Goal: Information Seeking & Learning: Learn about a topic

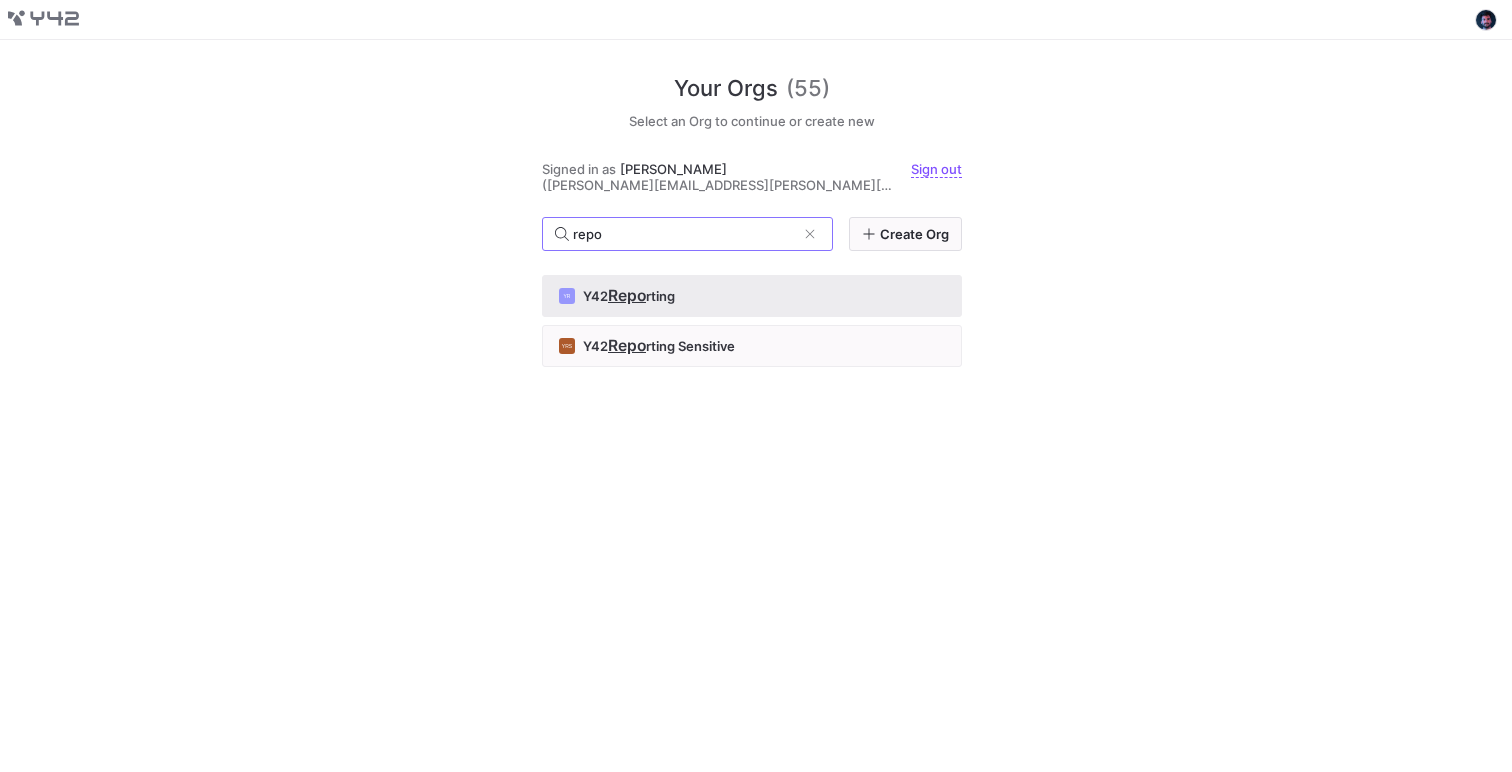
type input "repo"
click at [660, 275] on button "YR Y42 Repo rting" at bounding box center [752, 296] width 420 height 42
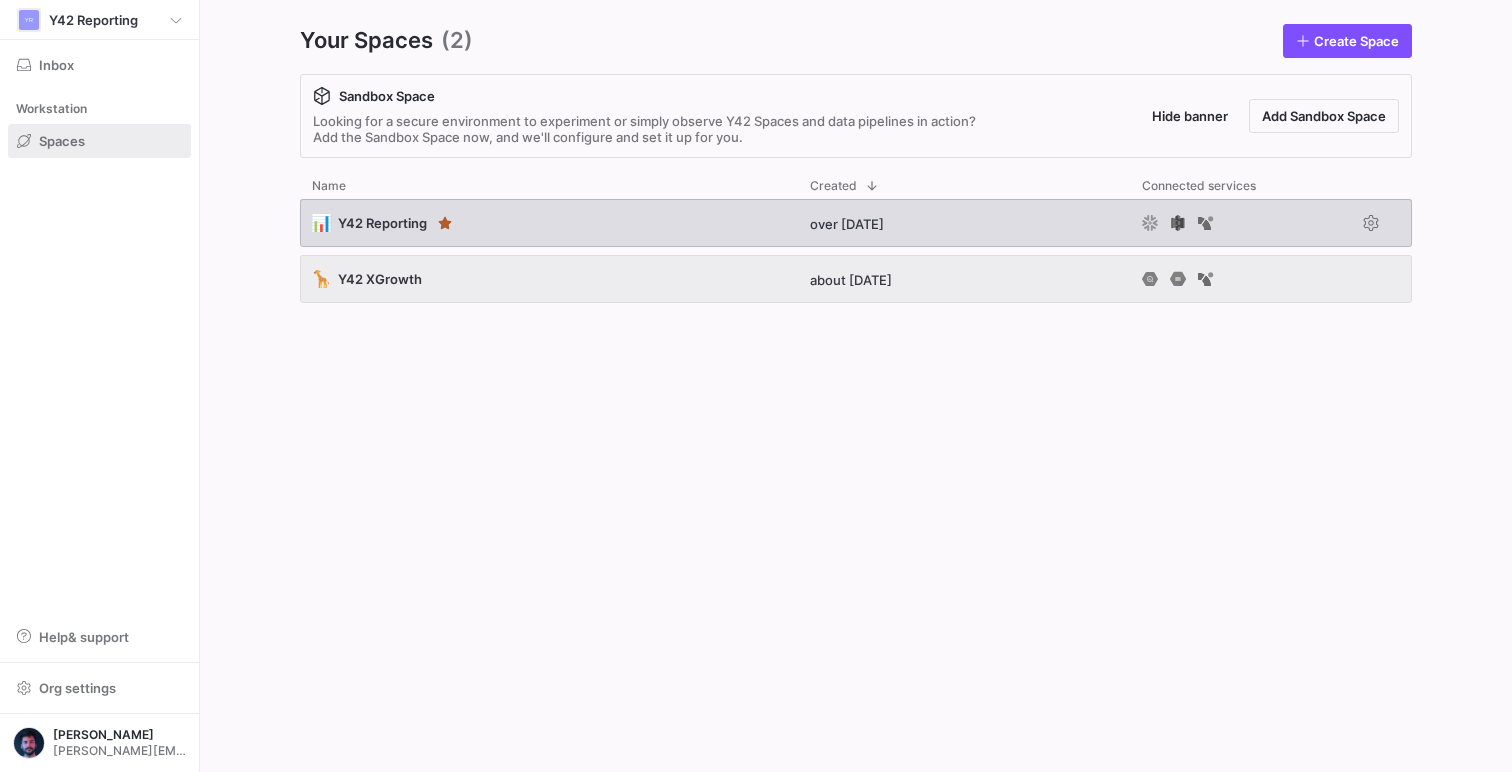
click at [602, 226] on div "📊 Y42 Reporting" at bounding box center [549, 223] width 498 height 48
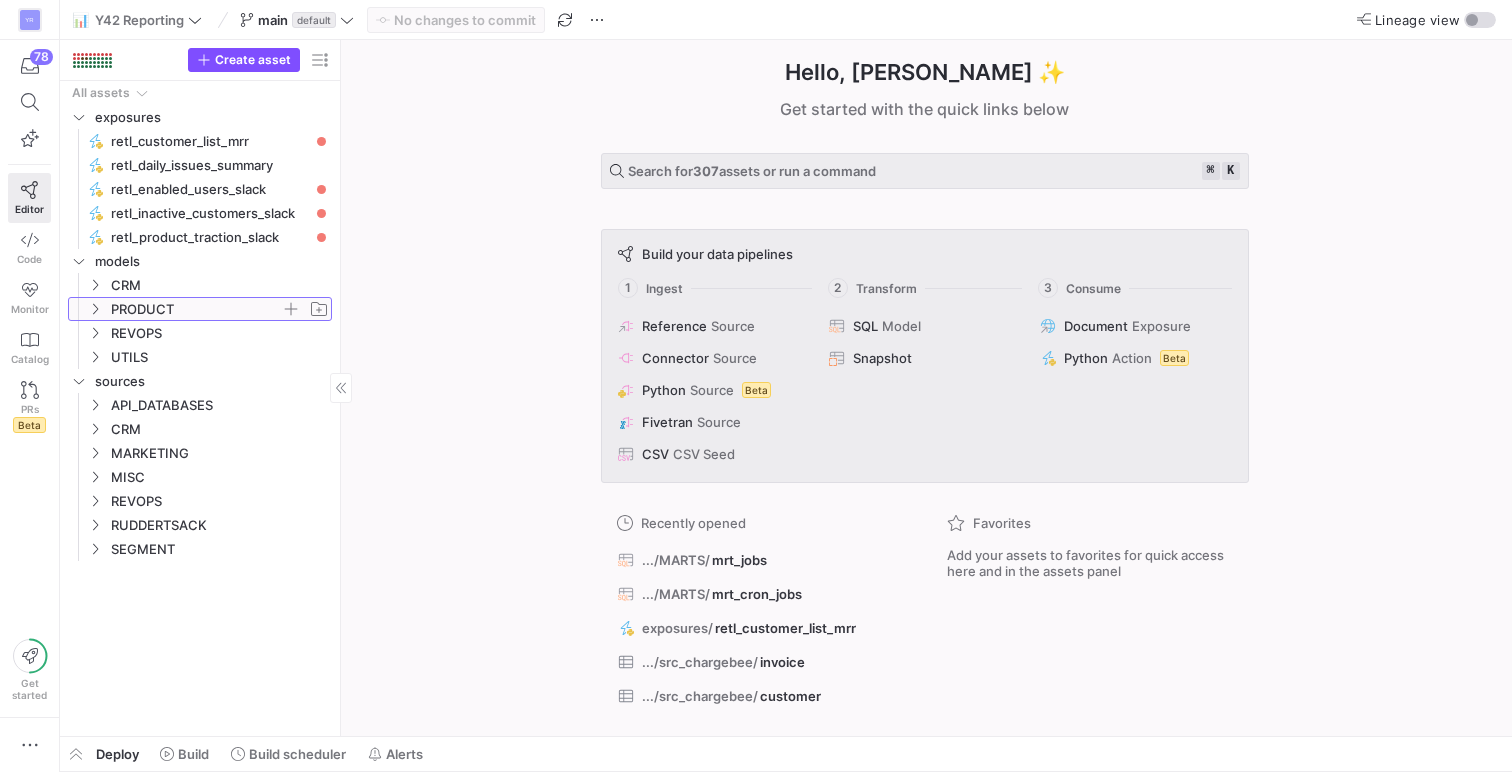
click at [105, 304] on span "PRODUCT" at bounding box center [208, 309] width 246 height 22
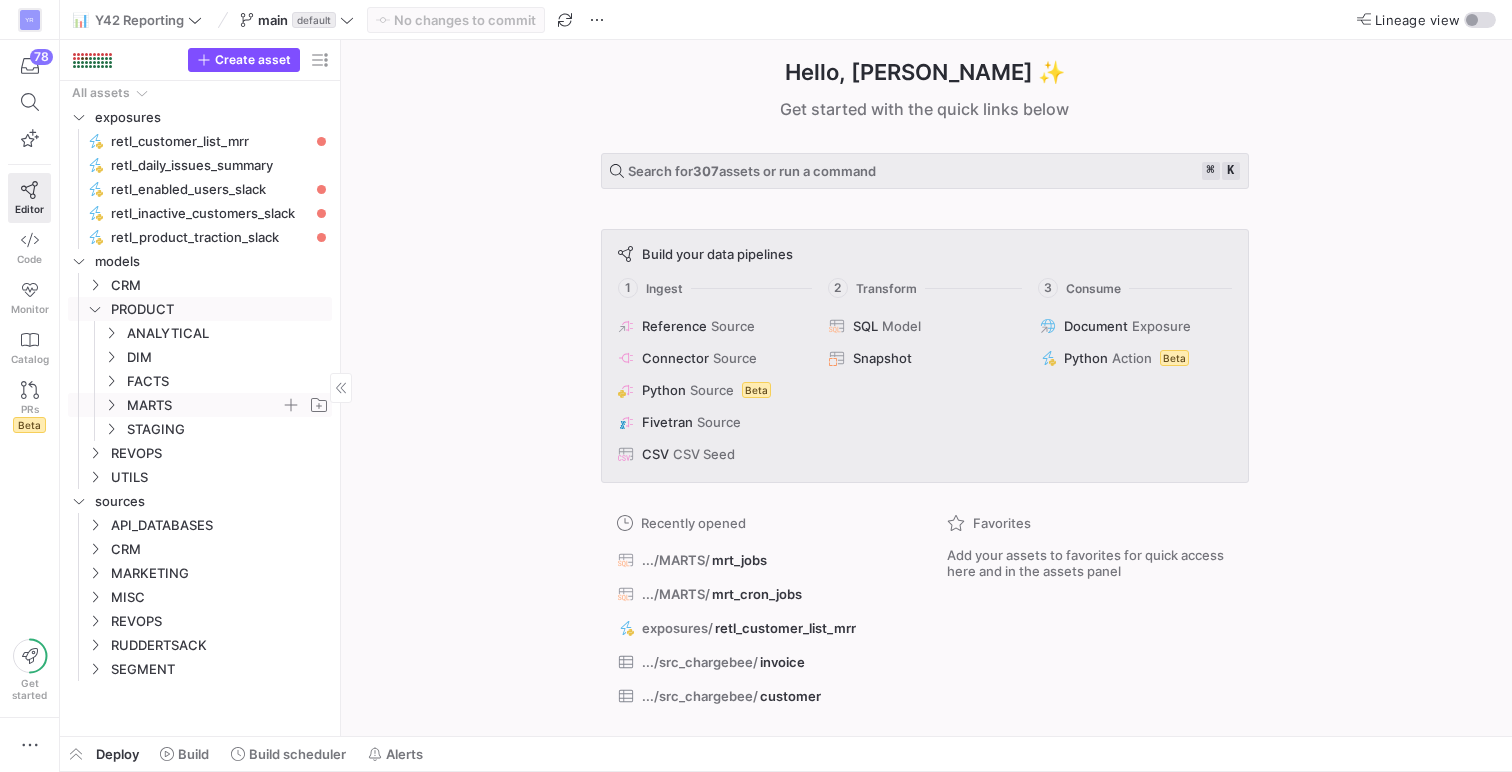
click at [124, 406] on span "MARTS" at bounding box center [216, 405] width 230 height 22
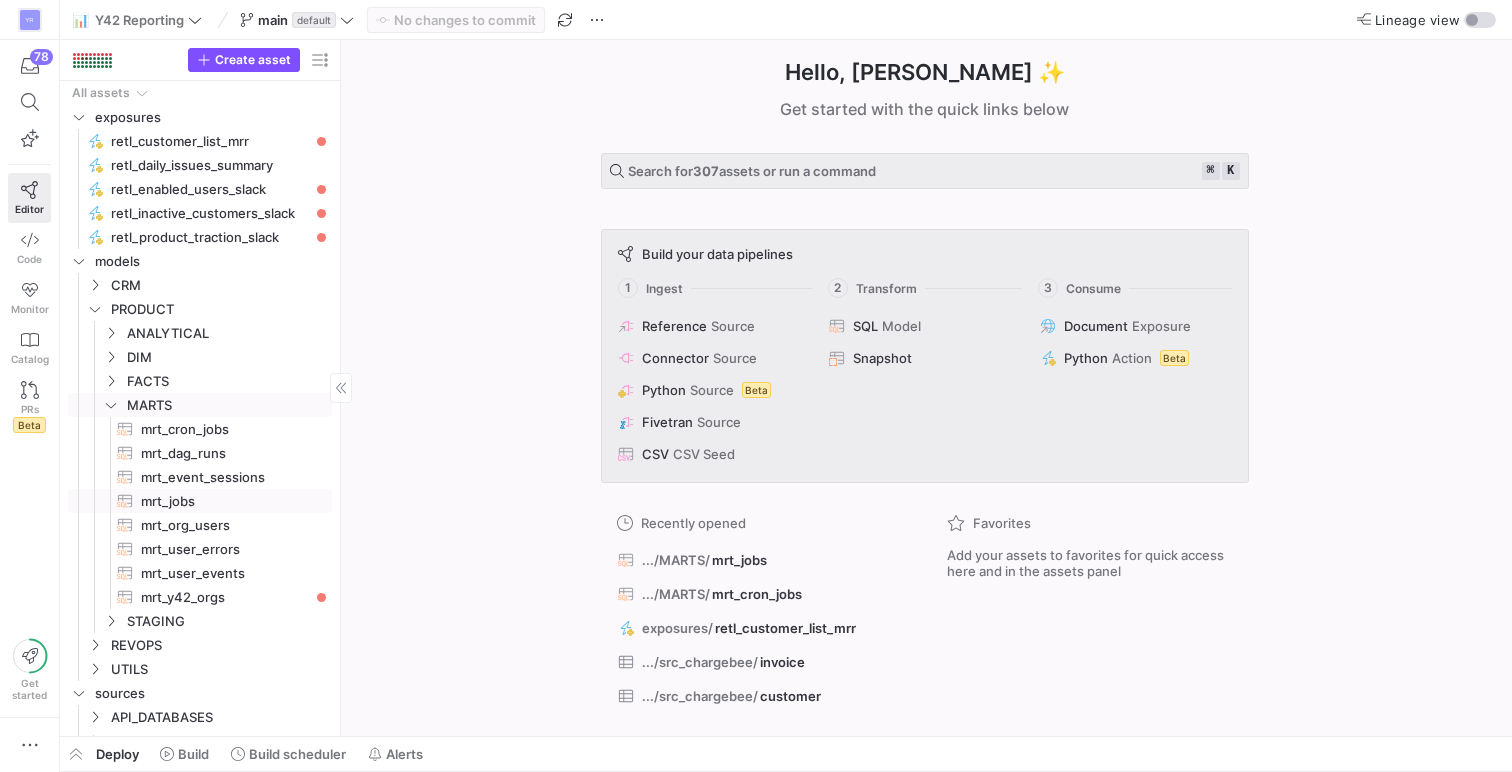
click at [200, 498] on span "mrt_jobs​​​​​​​​​​" at bounding box center [225, 501] width 168 height 23
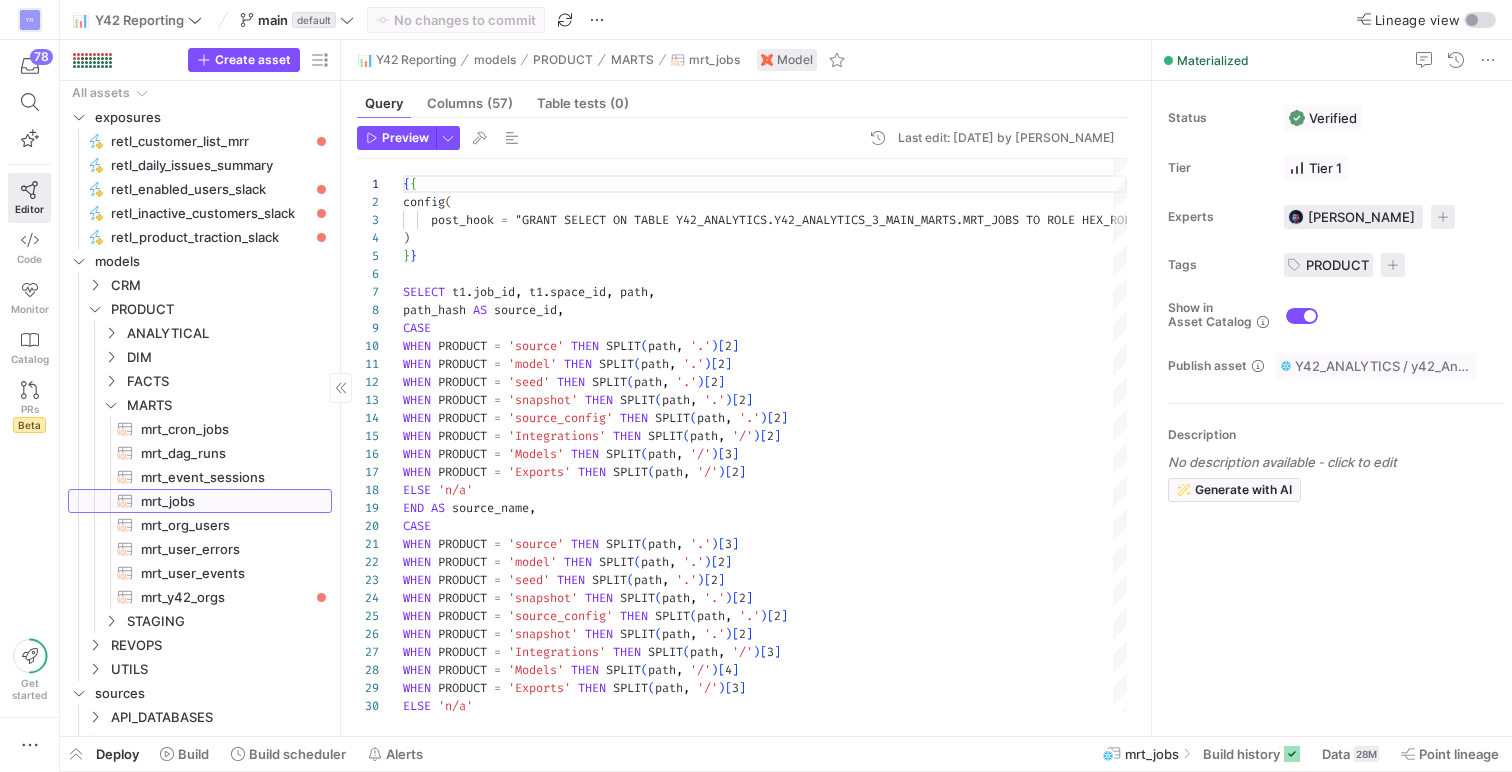
scroll to position [180, 0]
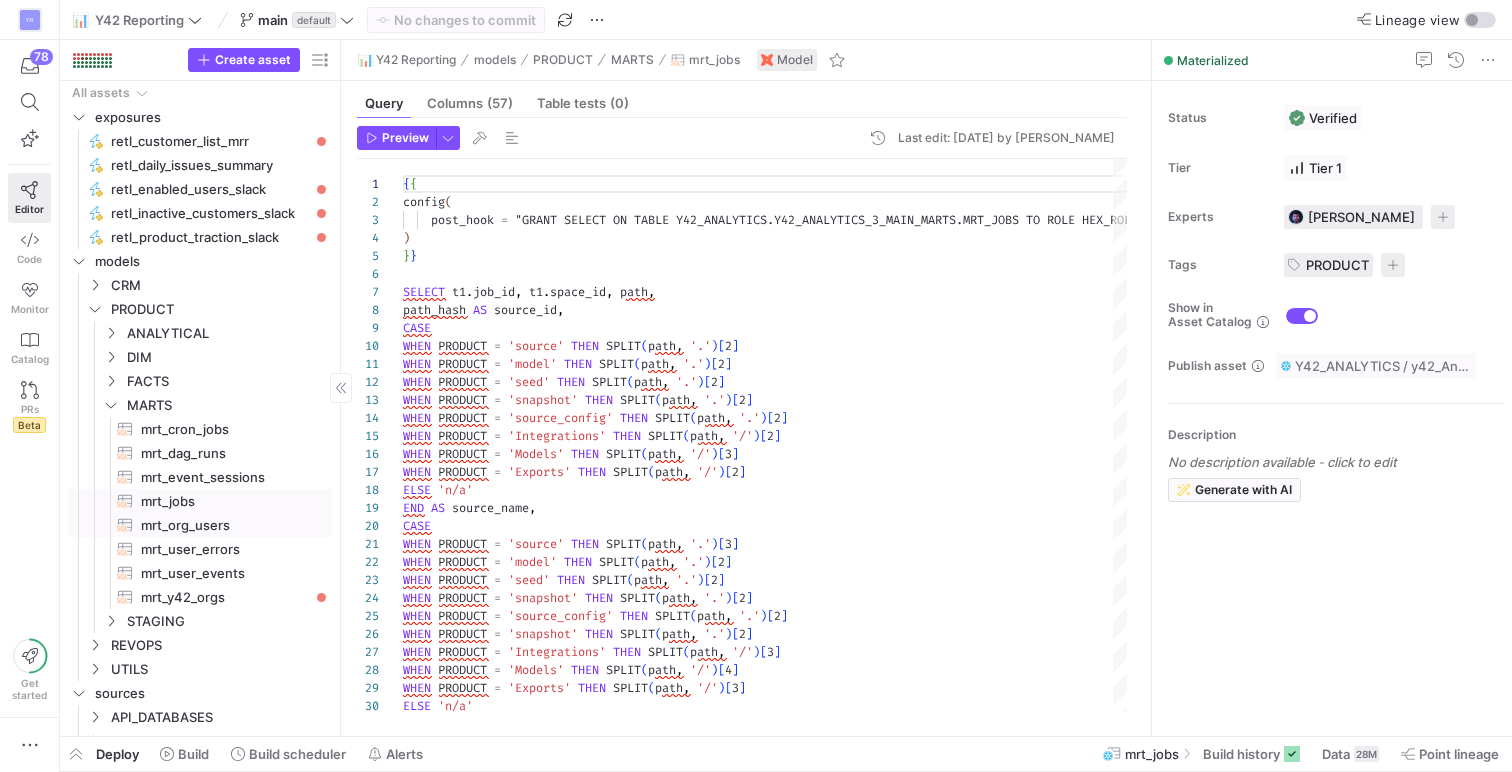
click at [196, 518] on span "mrt_org_users​​​​​​​​​​" at bounding box center [225, 525] width 168 height 23
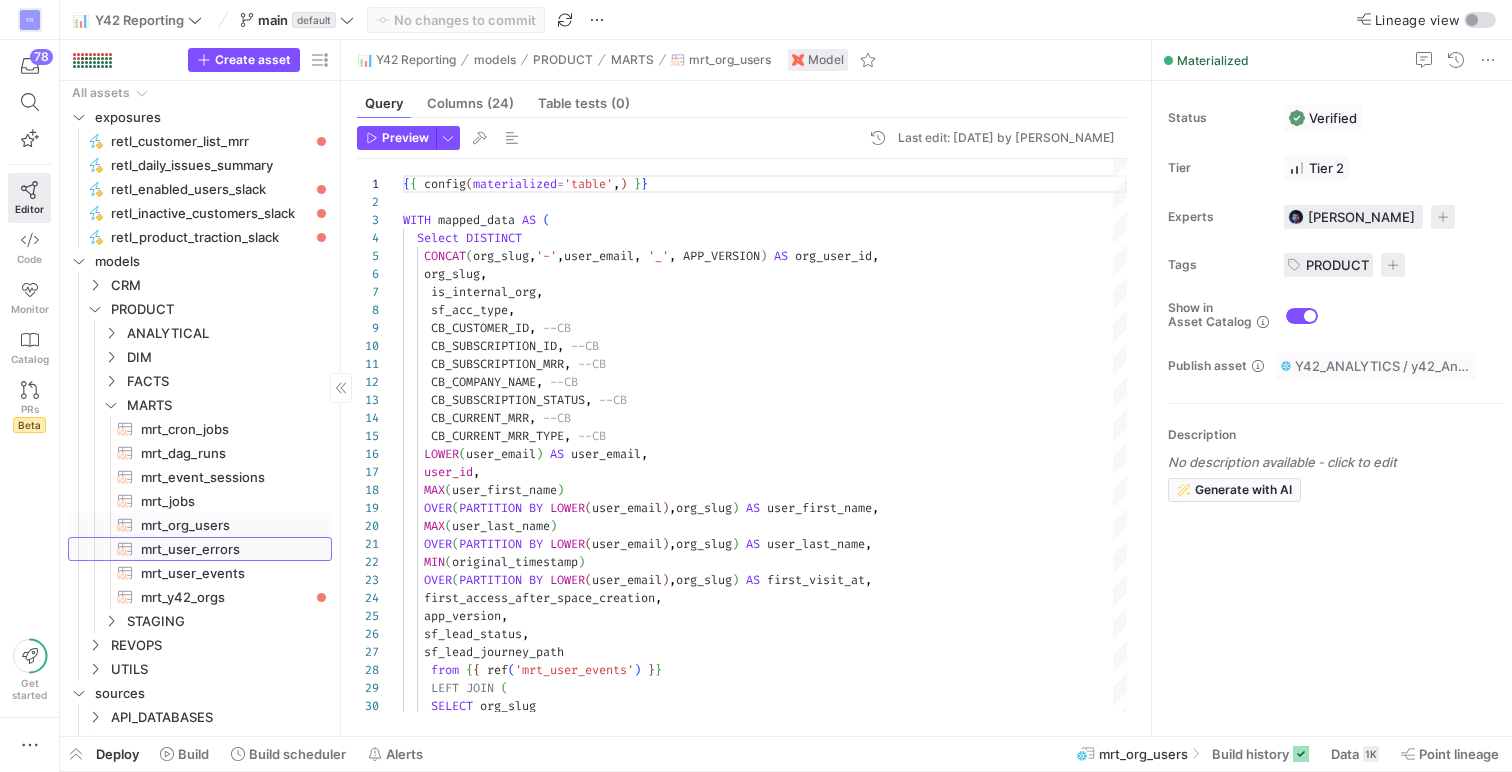
click at [201, 548] on span "mrt_user_errors​​​​​​​​​​" at bounding box center [225, 549] width 168 height 23
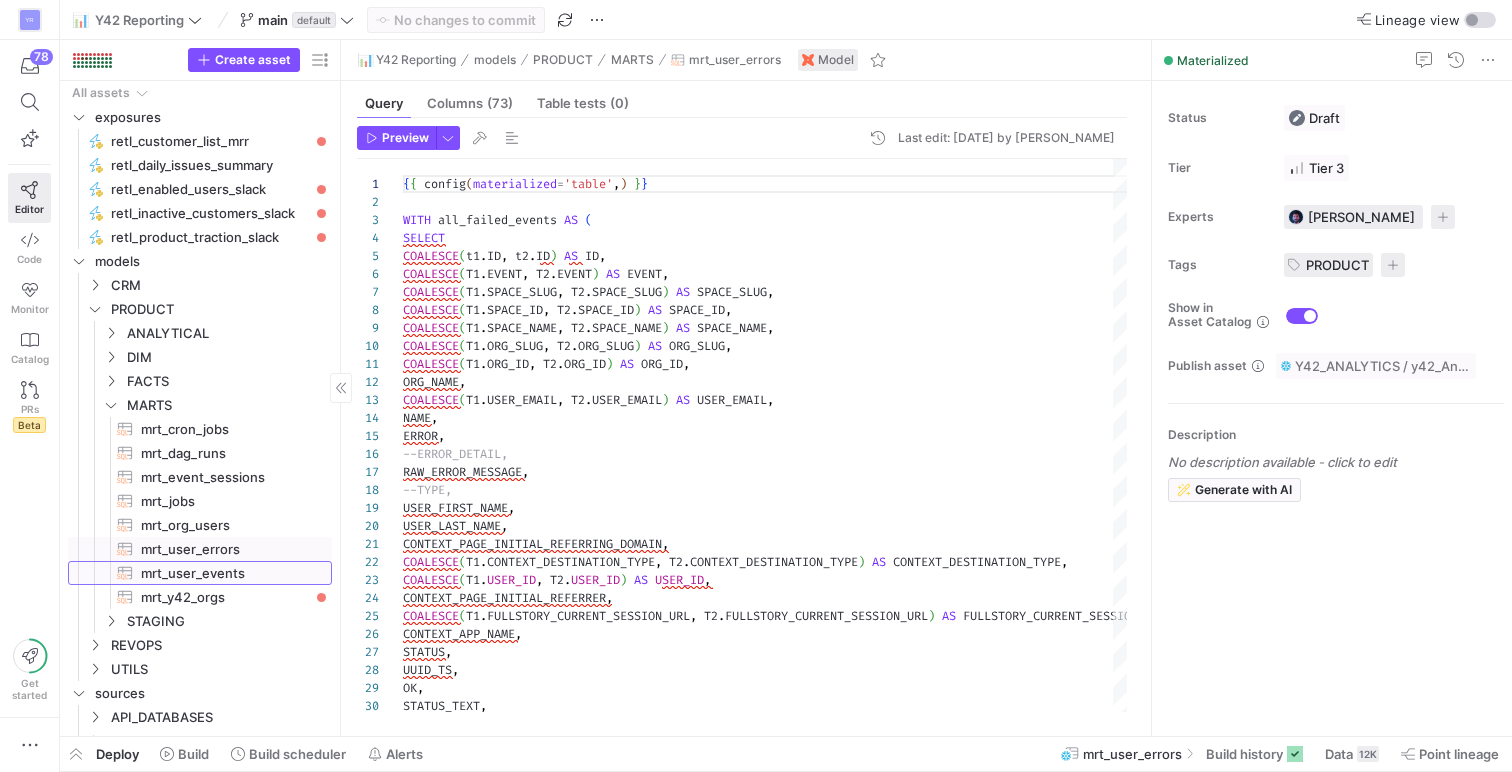
click at [211, 574] on span "mrt_user_events​​​​​​​​​​" at bounding box center [225, 573] width 168 height 23
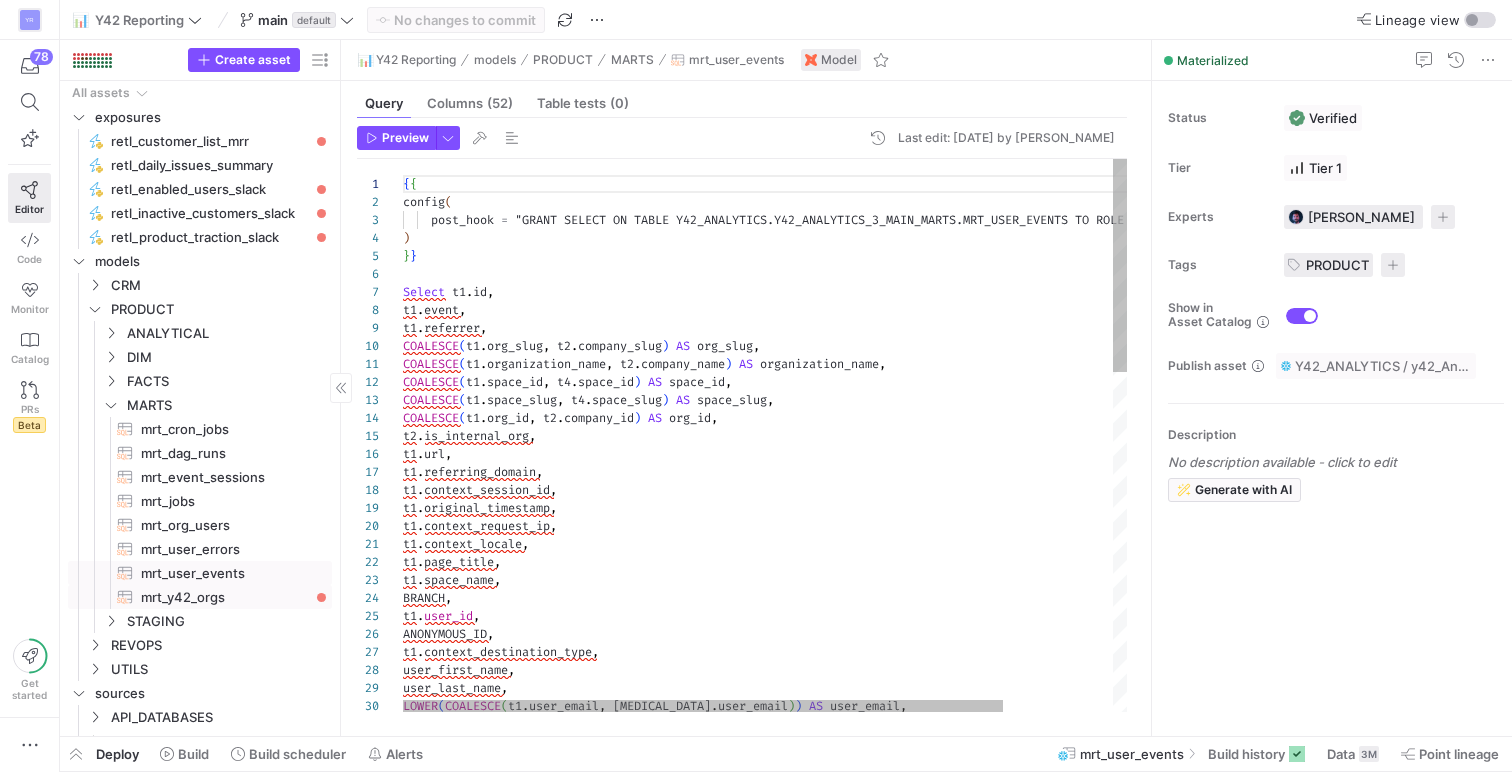
click at [211, 586] on span "mrt_y42_orgs​​​​​​​​​​" at bounding box center [225, 597] width 168 height 23
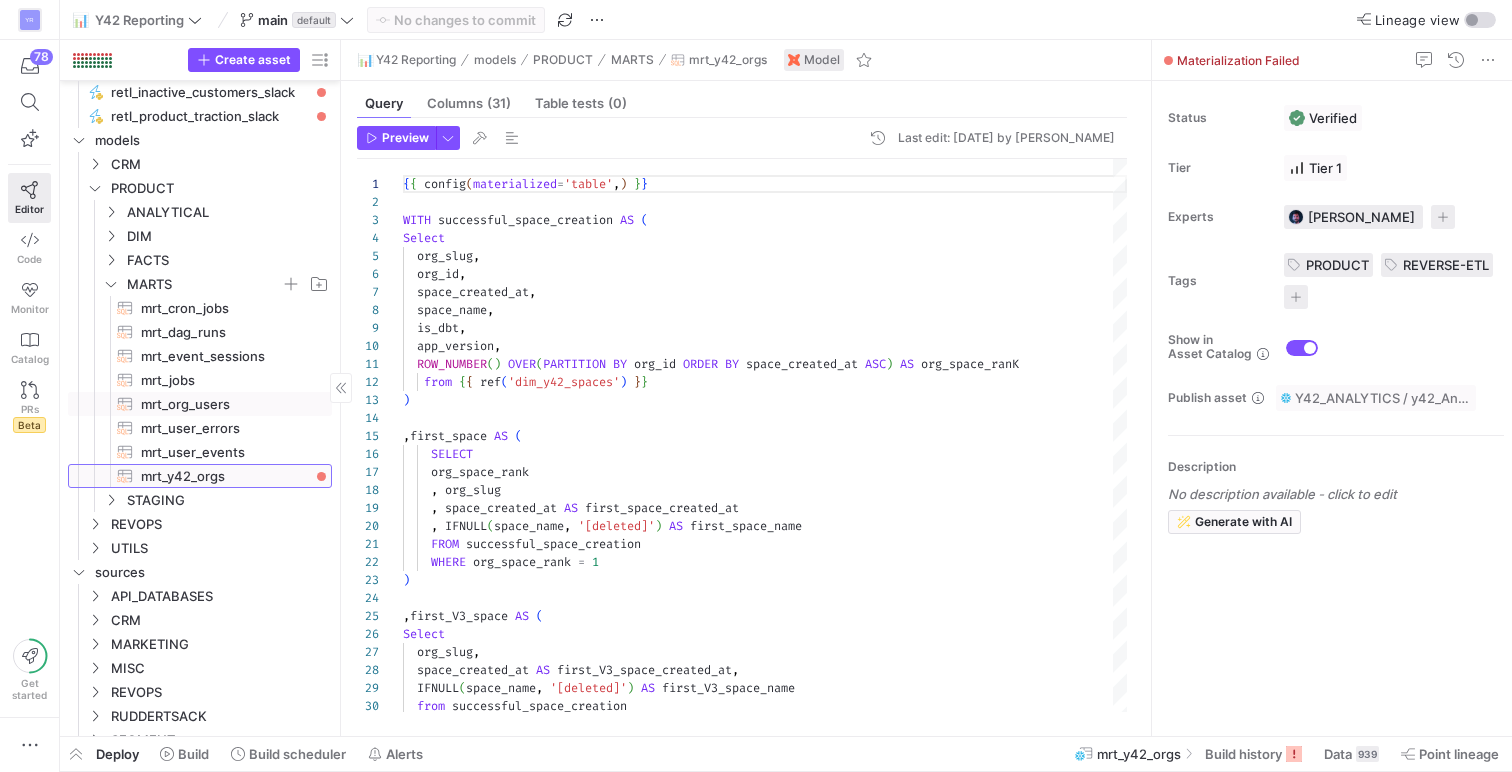
scroll to position [128, 0]
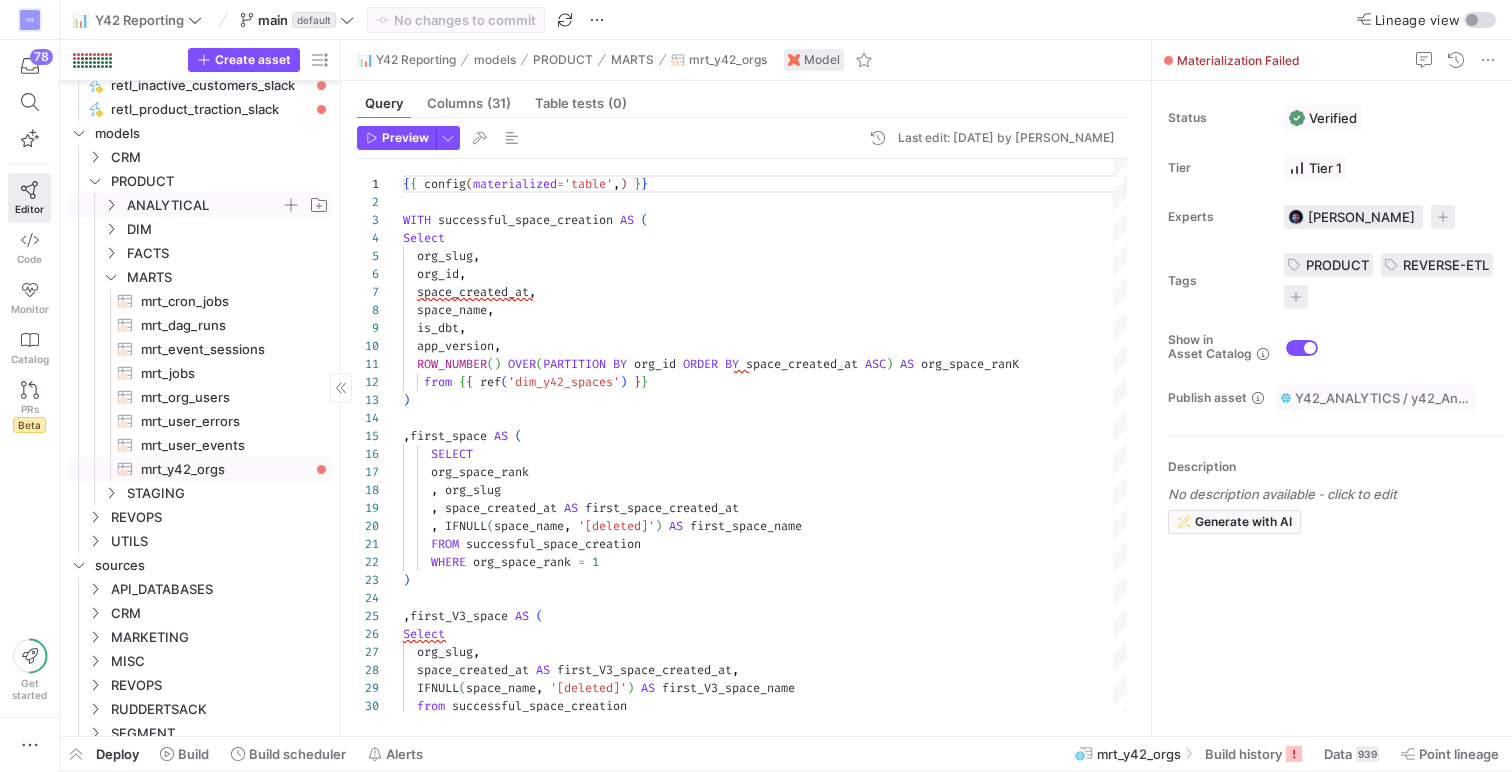
click at [118, 208] on y42-icon "Press SPACE to select this row." at bounding box center [111, 205] width 16 height 16
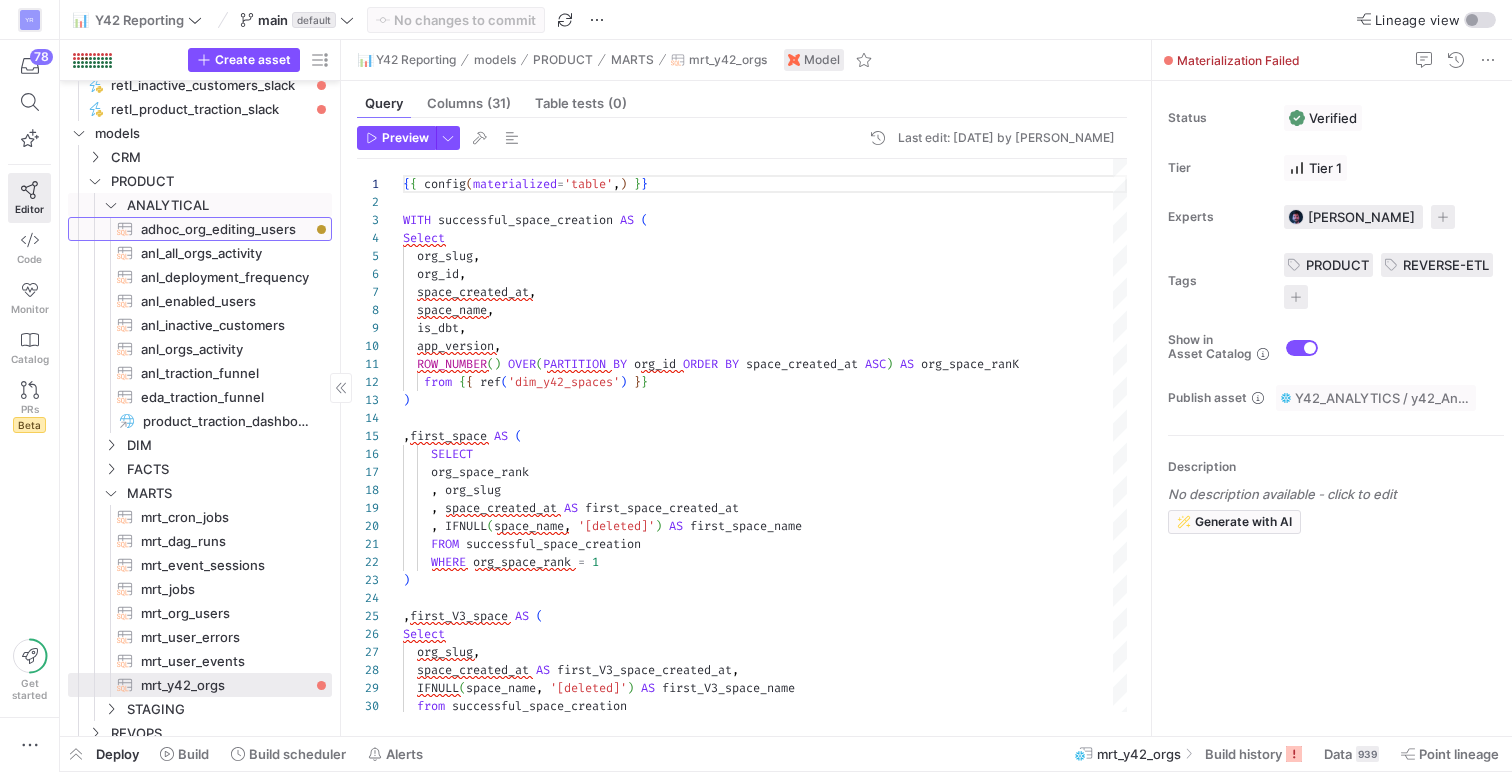
click at [152, 230] on span "adhoc_org_editing_users​​​​​​​​​​" at bounding box center [225, 229] width 168 height 23
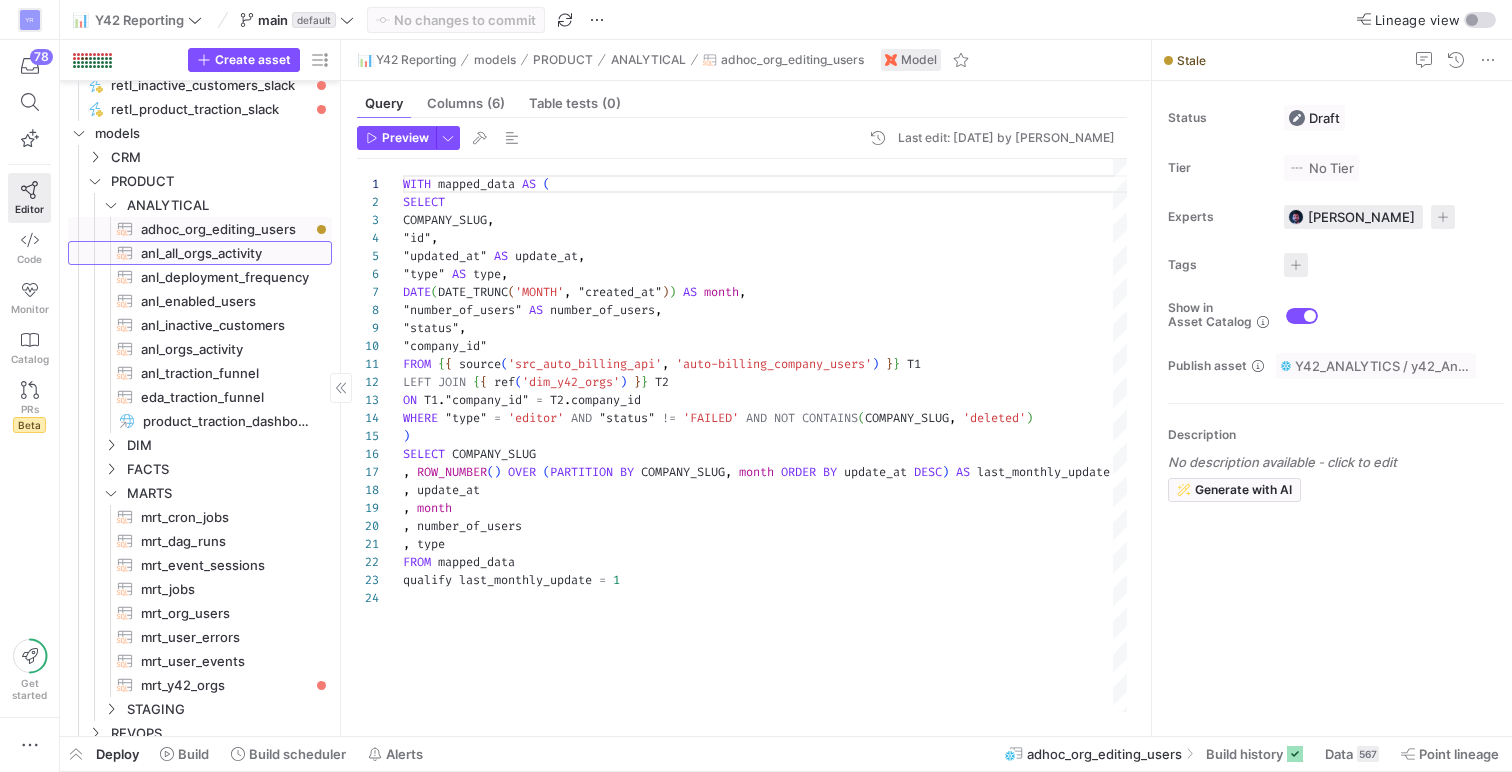
click at [177, 255] on span "anl_all_orgs_activity​​​​​​​​​​" at bounding box center [225, 253] width 168 height 23
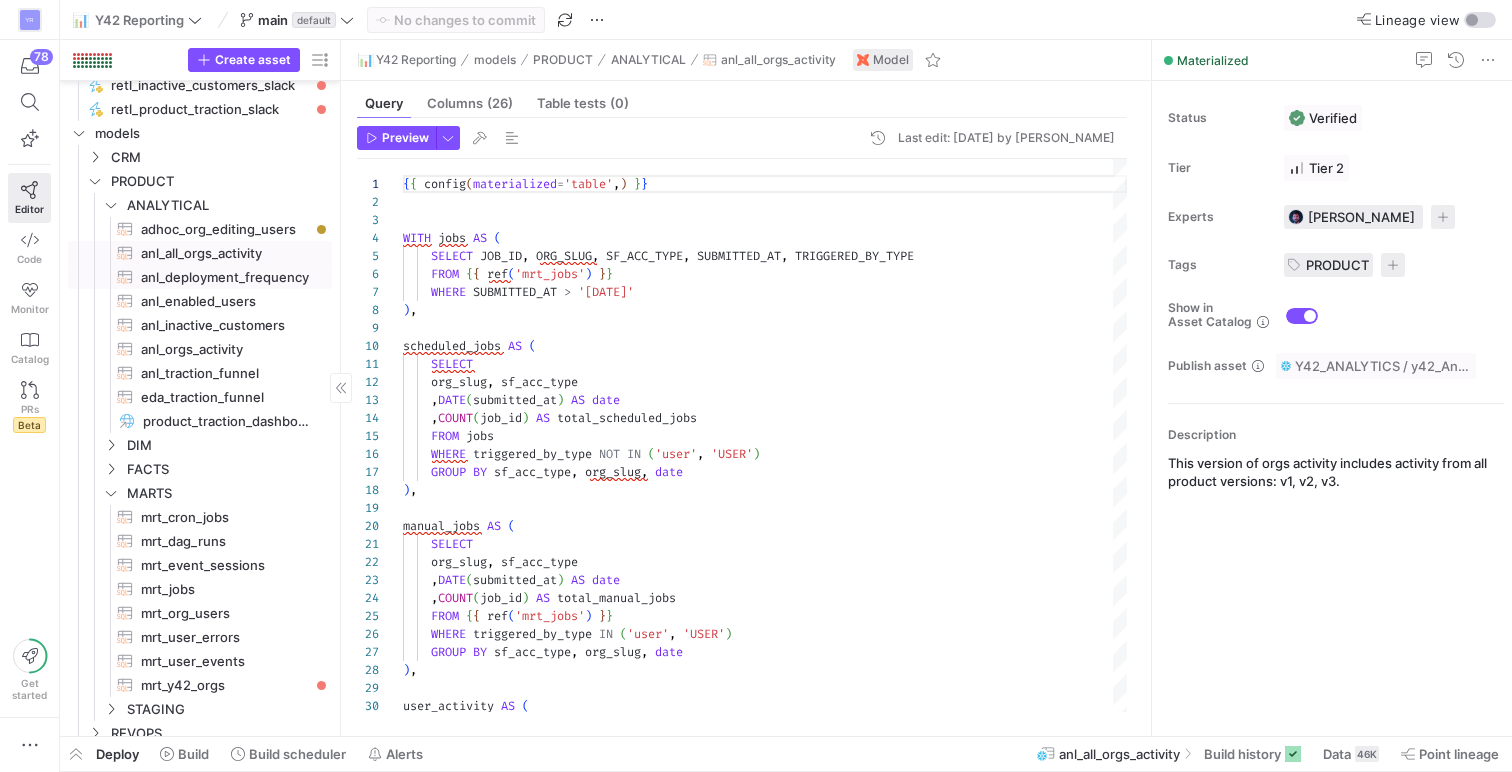
click at [192, 271] on span "anl_deployment_frequency​​​​​​​​​​" at bounding box center [225, 277] width 168 height 23
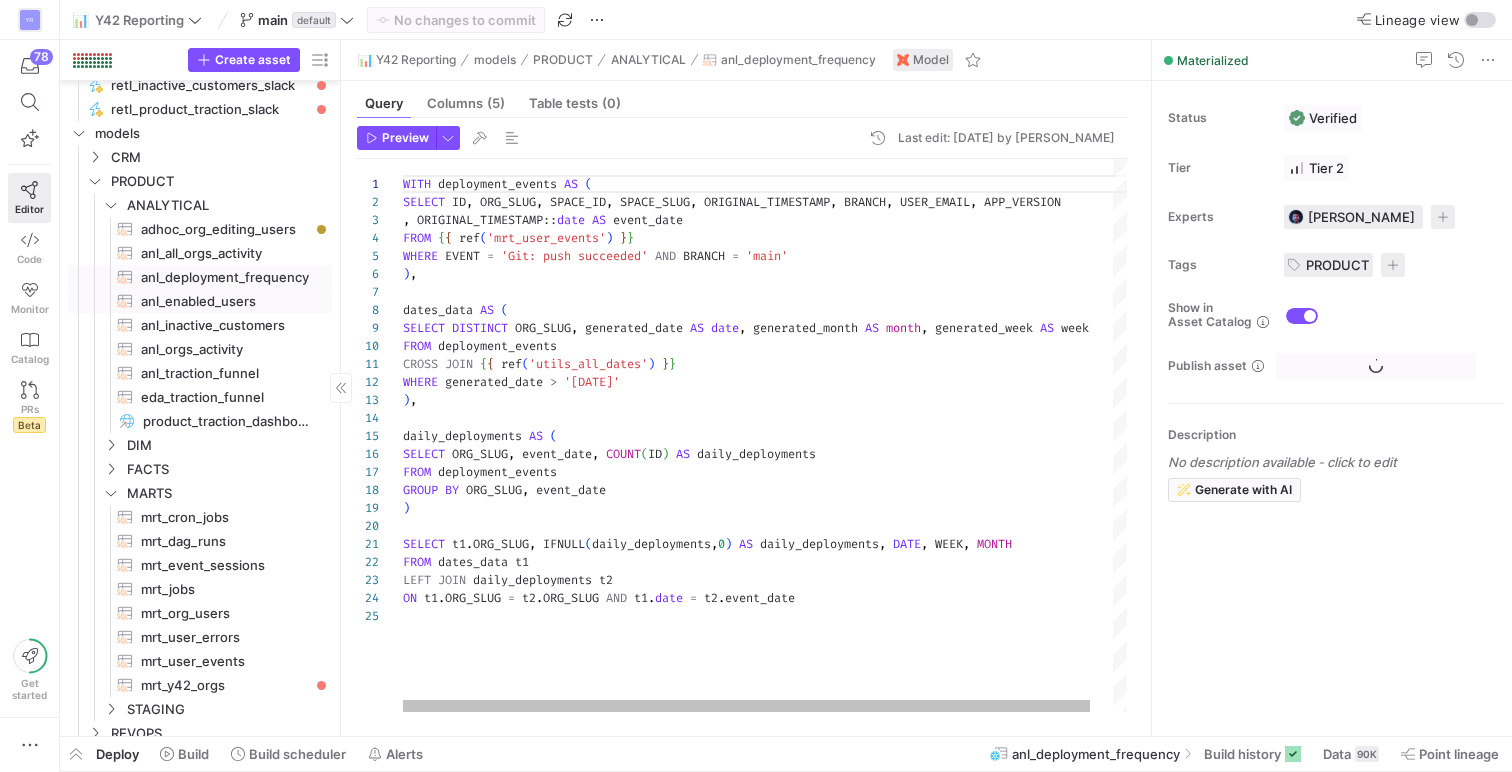
click at [196, 293] on span "anl_enabled_users​​​​​​​​​​" at bounding box center [225, 301] width 168 height 23
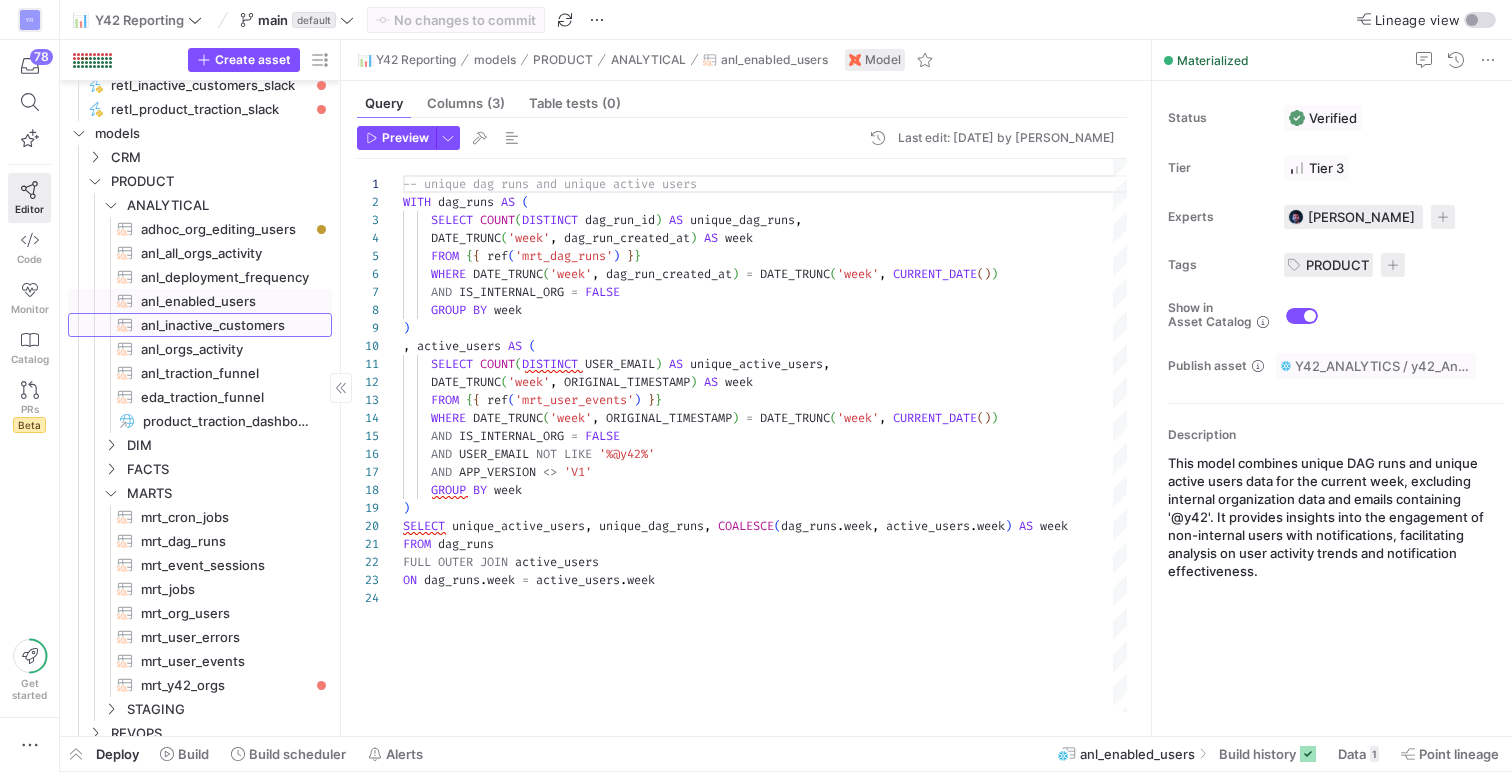
click at [205, 314] on span "anl_inactive_customers​​​​​​​​​​" at bounding box center [225, 325] width 168 height 23
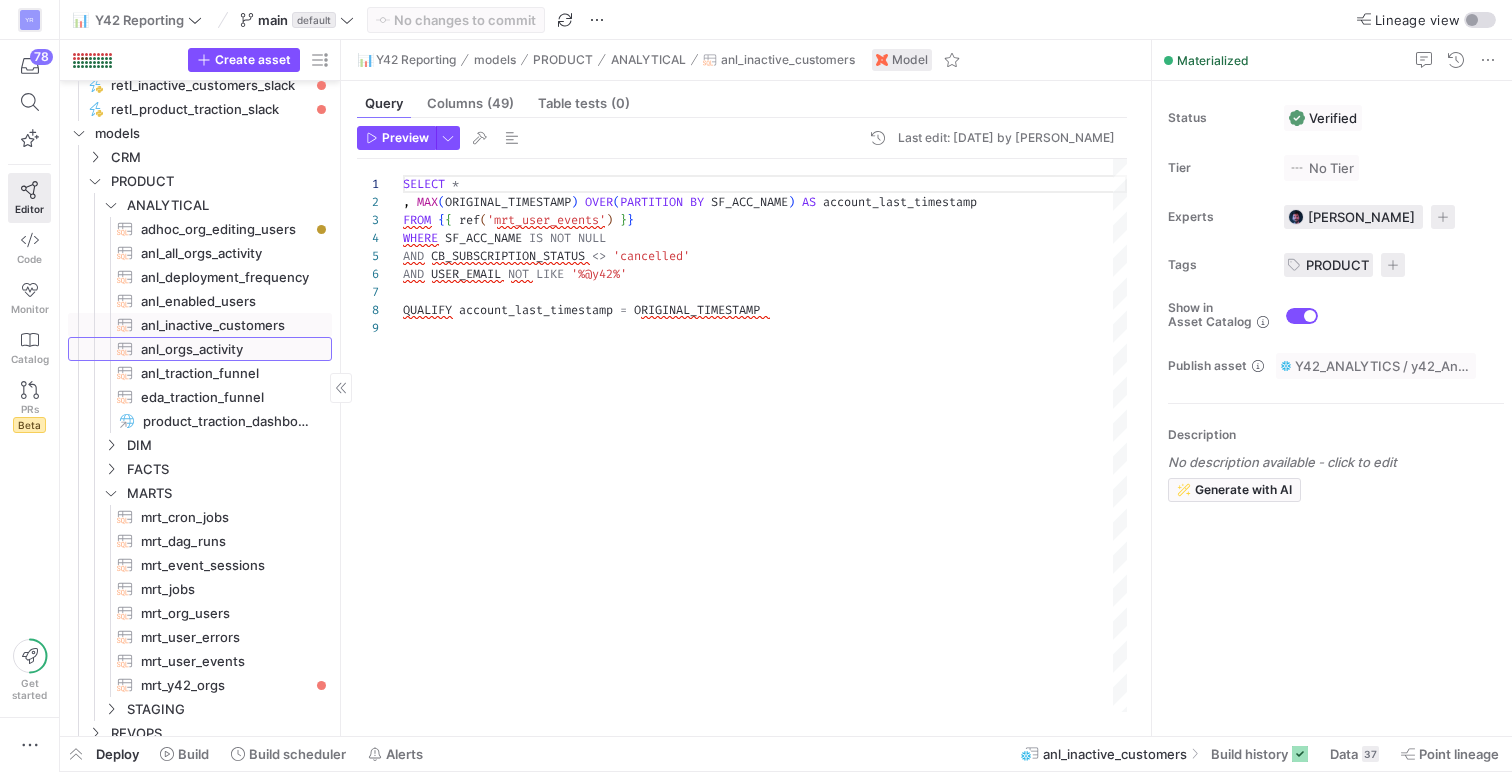
click at [211, 345] on span "anl_orgs_activity​​​​​​​​​​" at bounding box center [225, 349] width 168 height 23
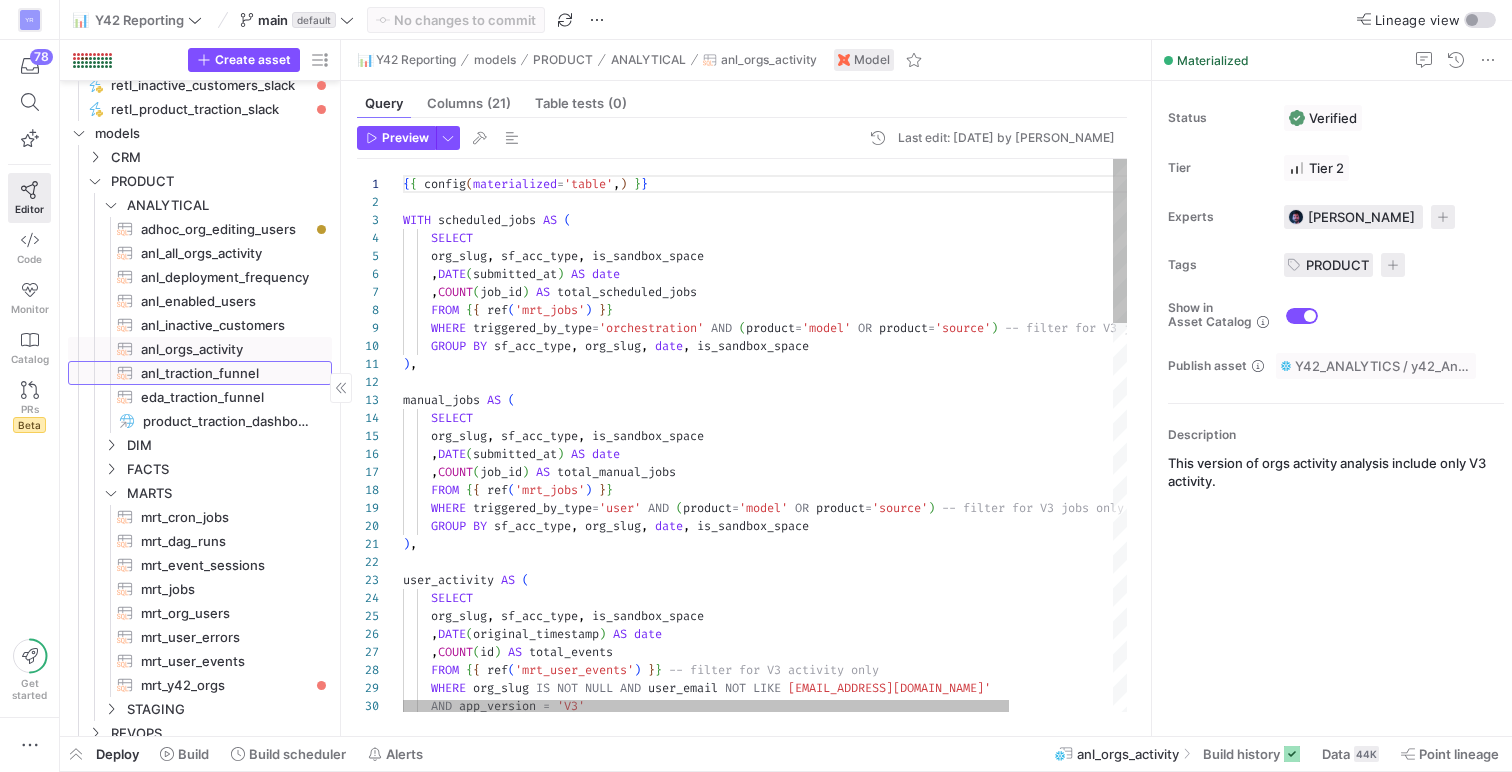
click at [219, 362] on span "anl_traction_funnel​​​​​​​​​​" at bounding box center [225, 373] width 168 height 23
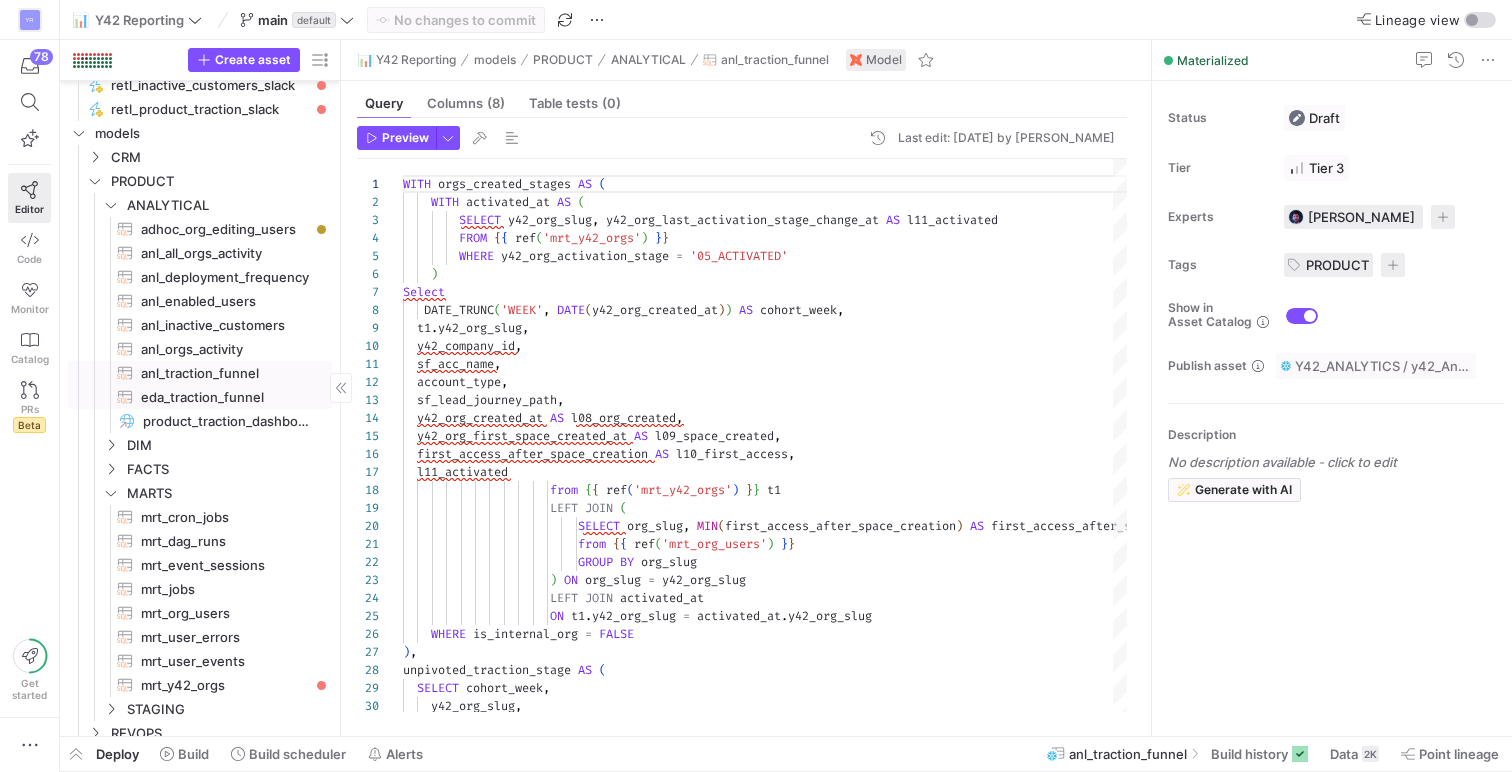
click at [223, 389] on span "eda_traction_funnel​​​​​​​​​​" at bounding box center [225, 397] width 168 height 23
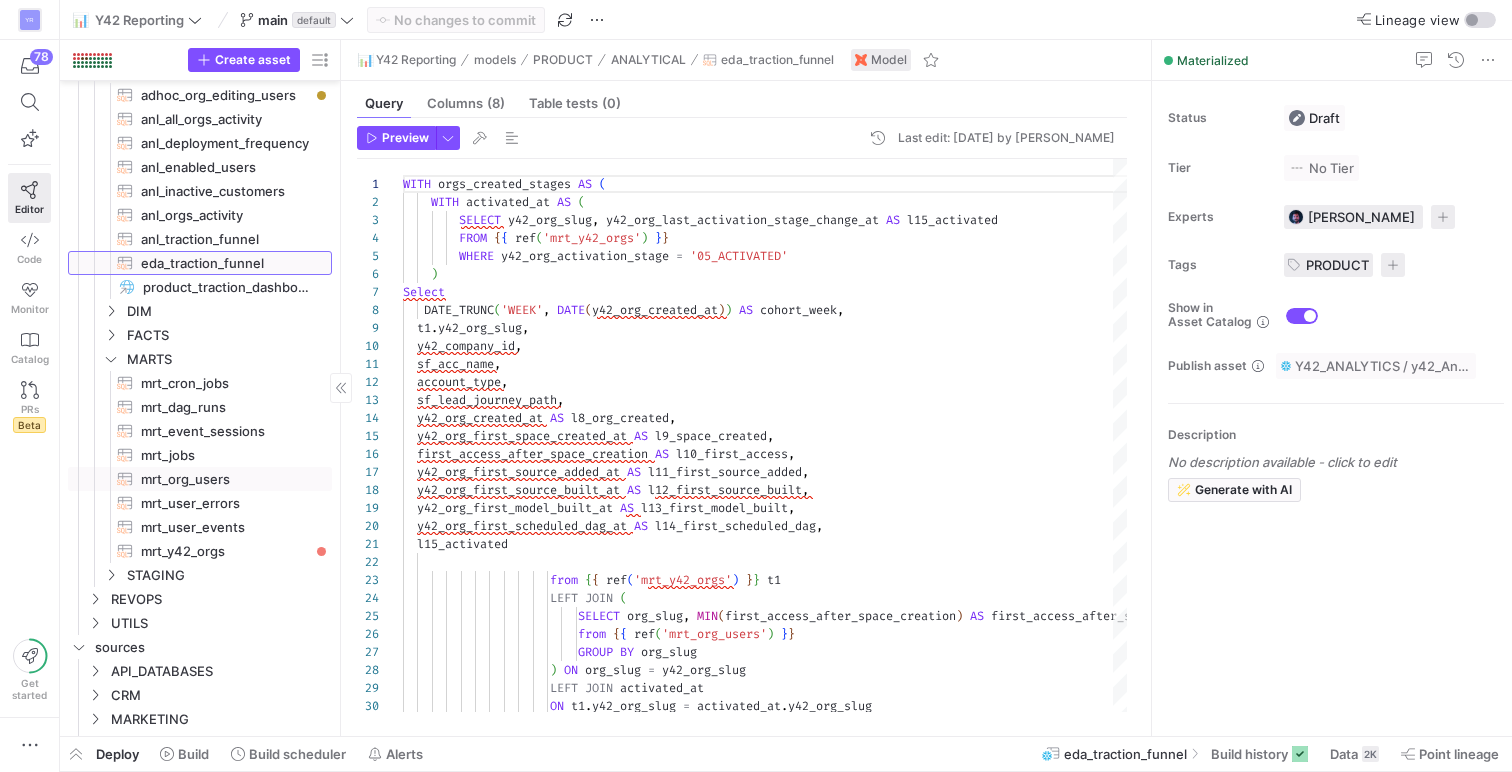
scroll to position [353, 0]
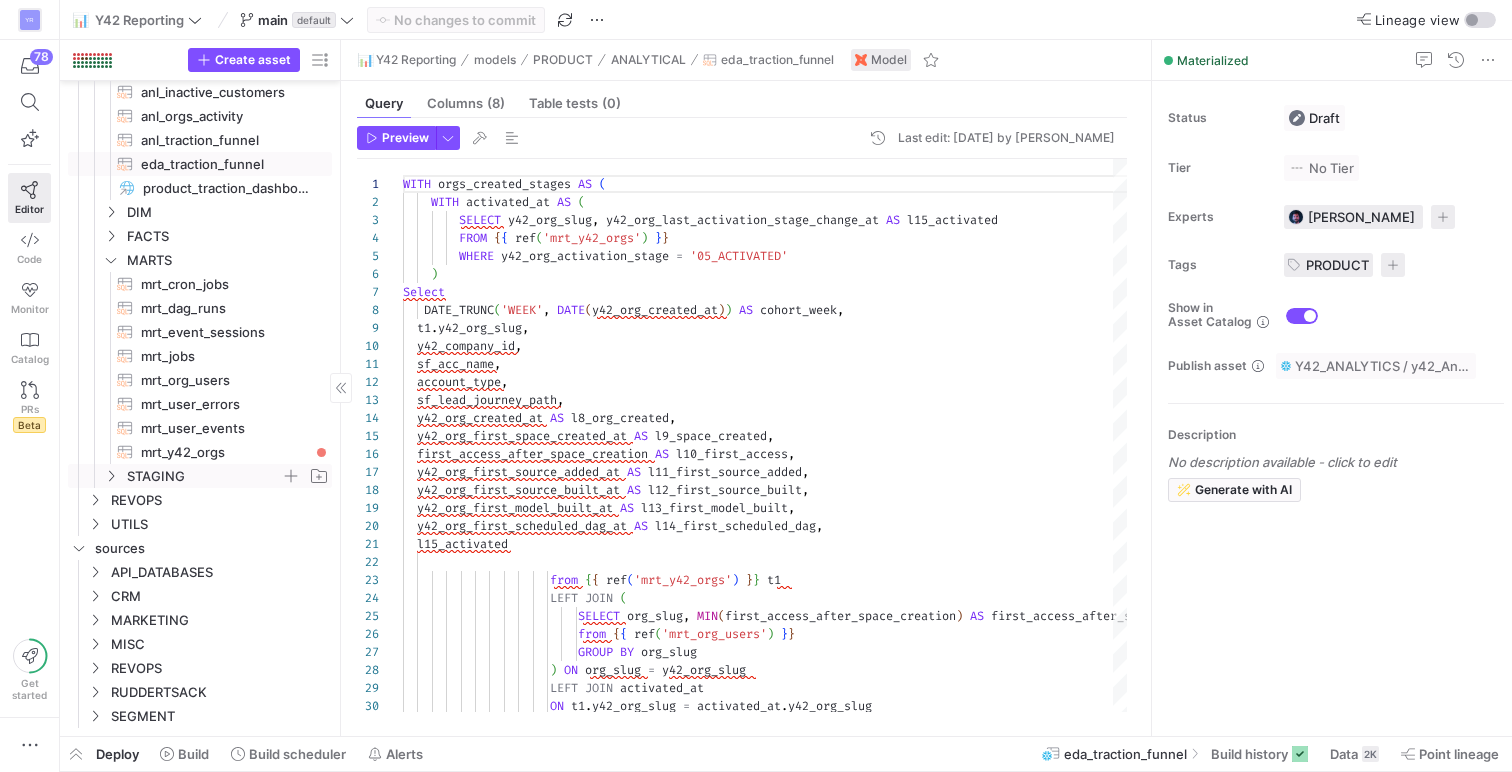
click at [146, 475] on span "STAGING" at bounding box center [204, 476] width 154 height 23
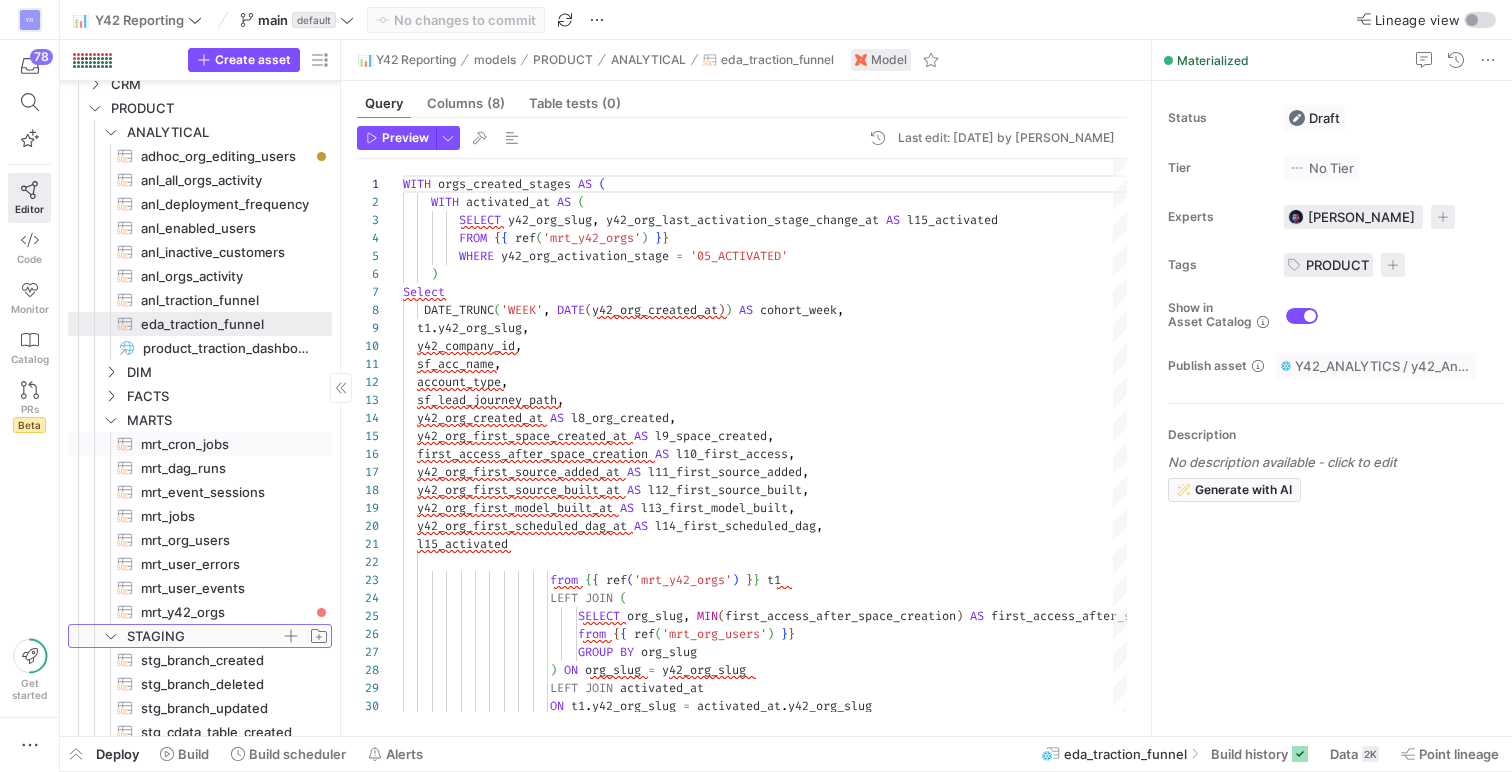
scroll to position [160, 0]
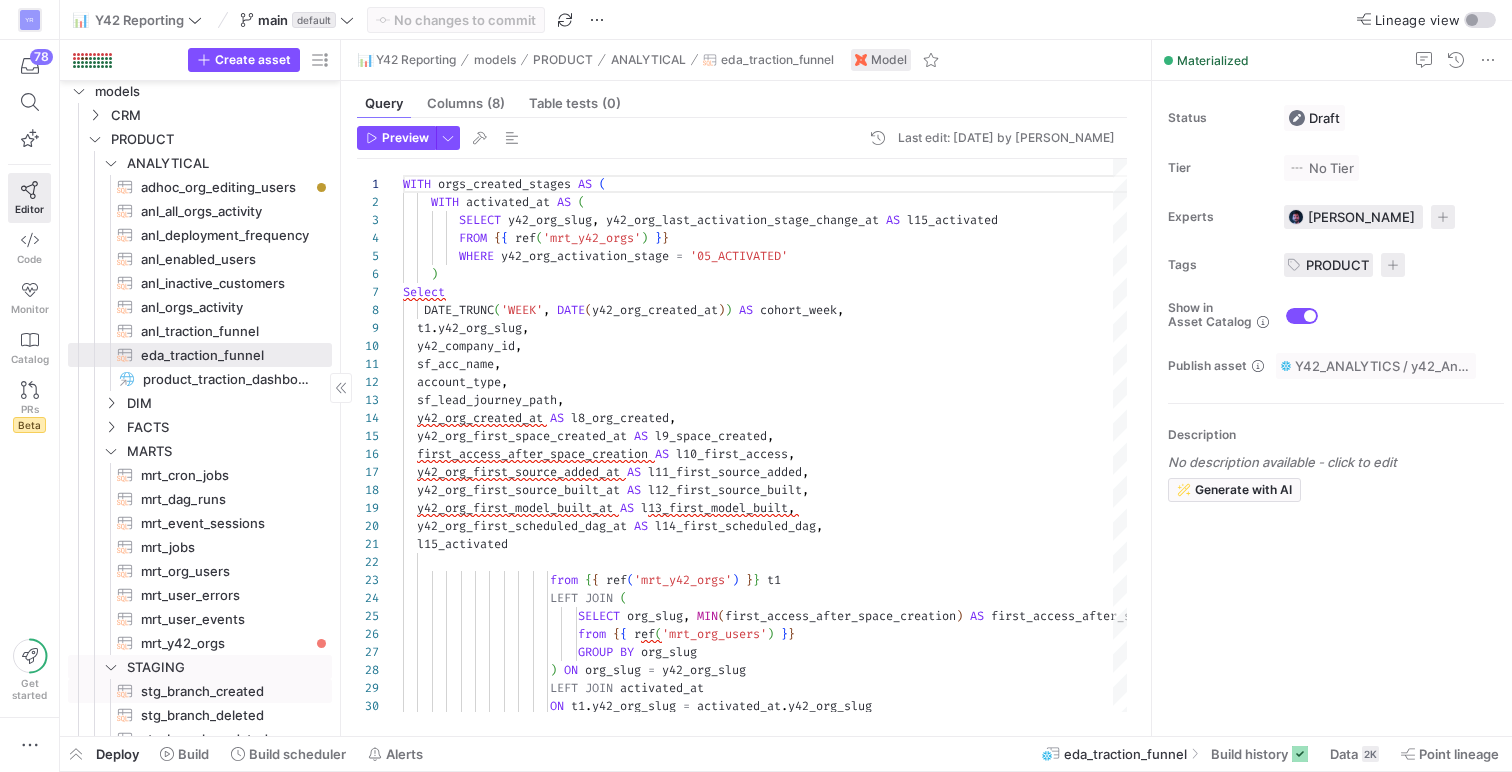
click at [180, 688] on span "stg_branch_created​​​​​​​​​​" at bounding box center [225, 691] width 168 height 23
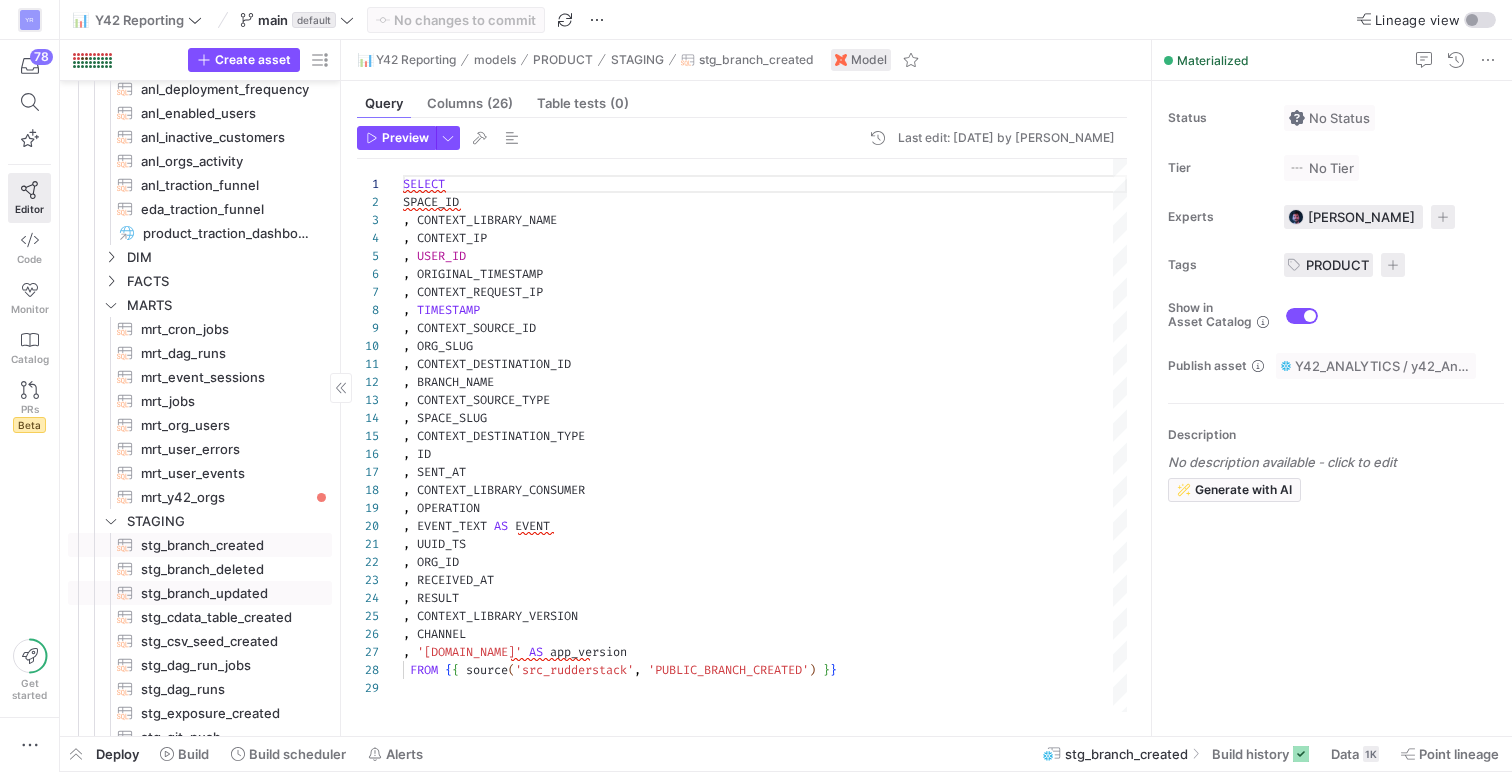
click at [241, 578] on span "stg_branch_deleted​​​​​​​​​​" at bounding box center [225, 569] width 168 height 23
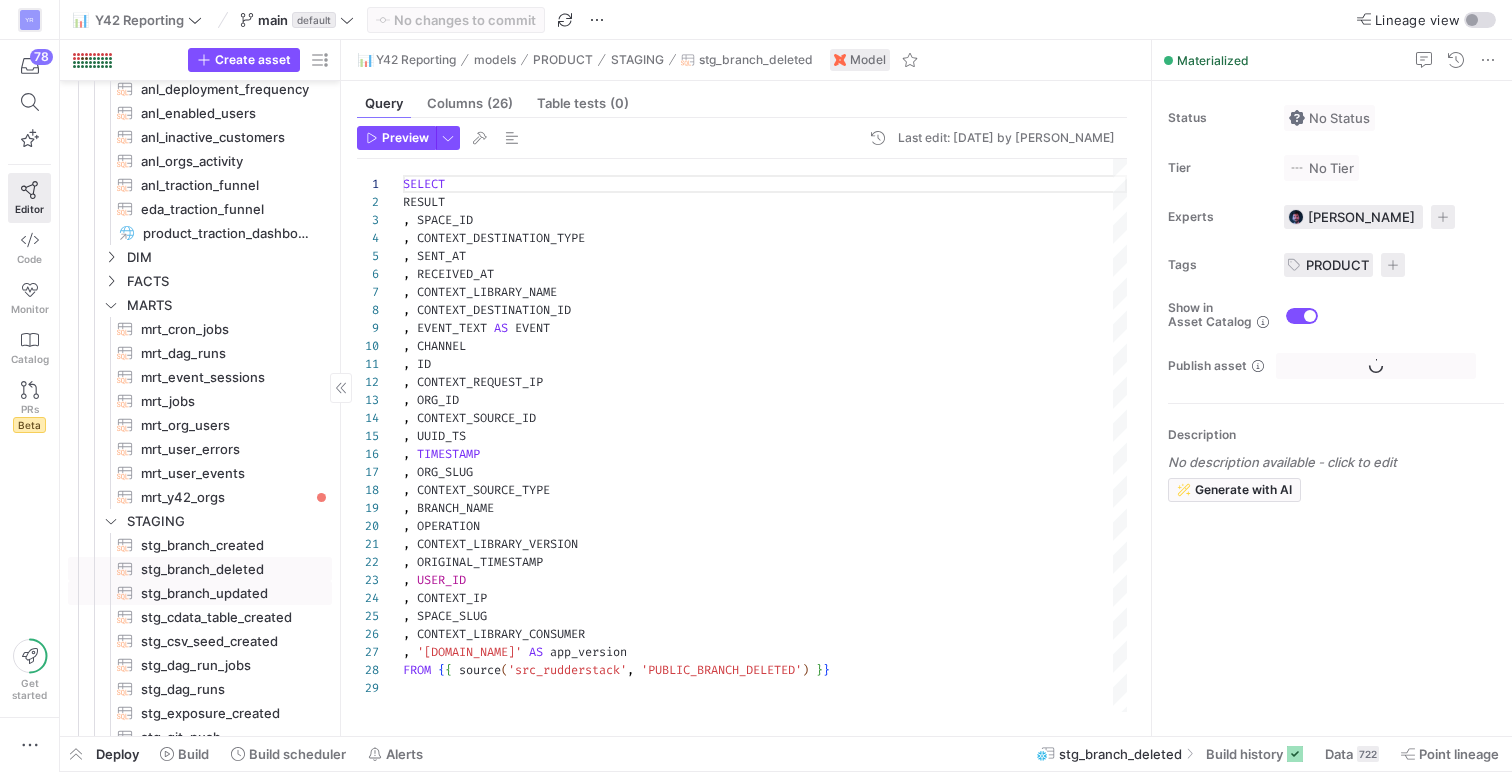
click at [243, 592] on span "stg_branch_updated​​​​​​​​​​" at bounding box center [225, 593] width 168 height 23
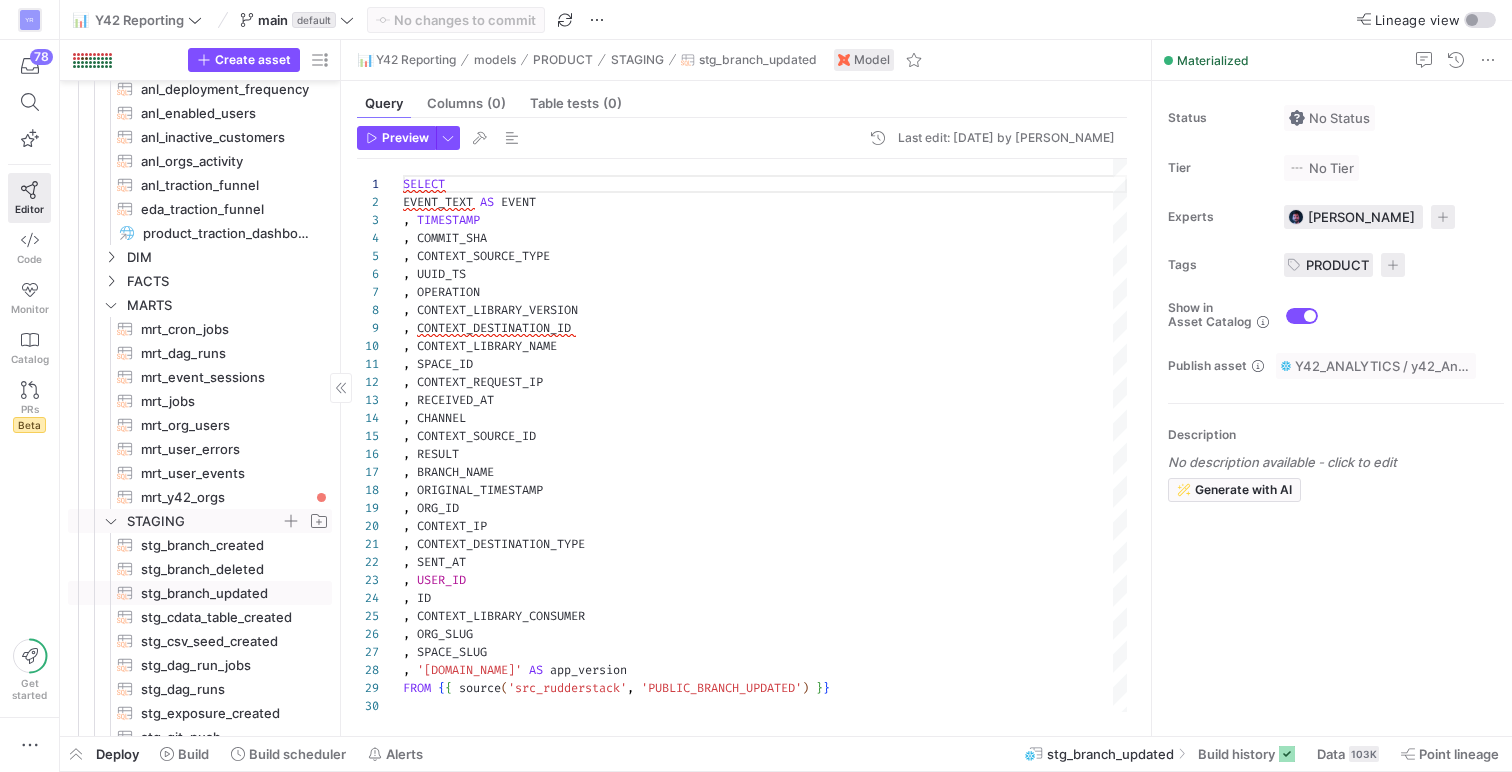
click at [118, 523] on y42-icon "Press SPACE to select this row." at bounding box center [111, 521] width 16 height 16
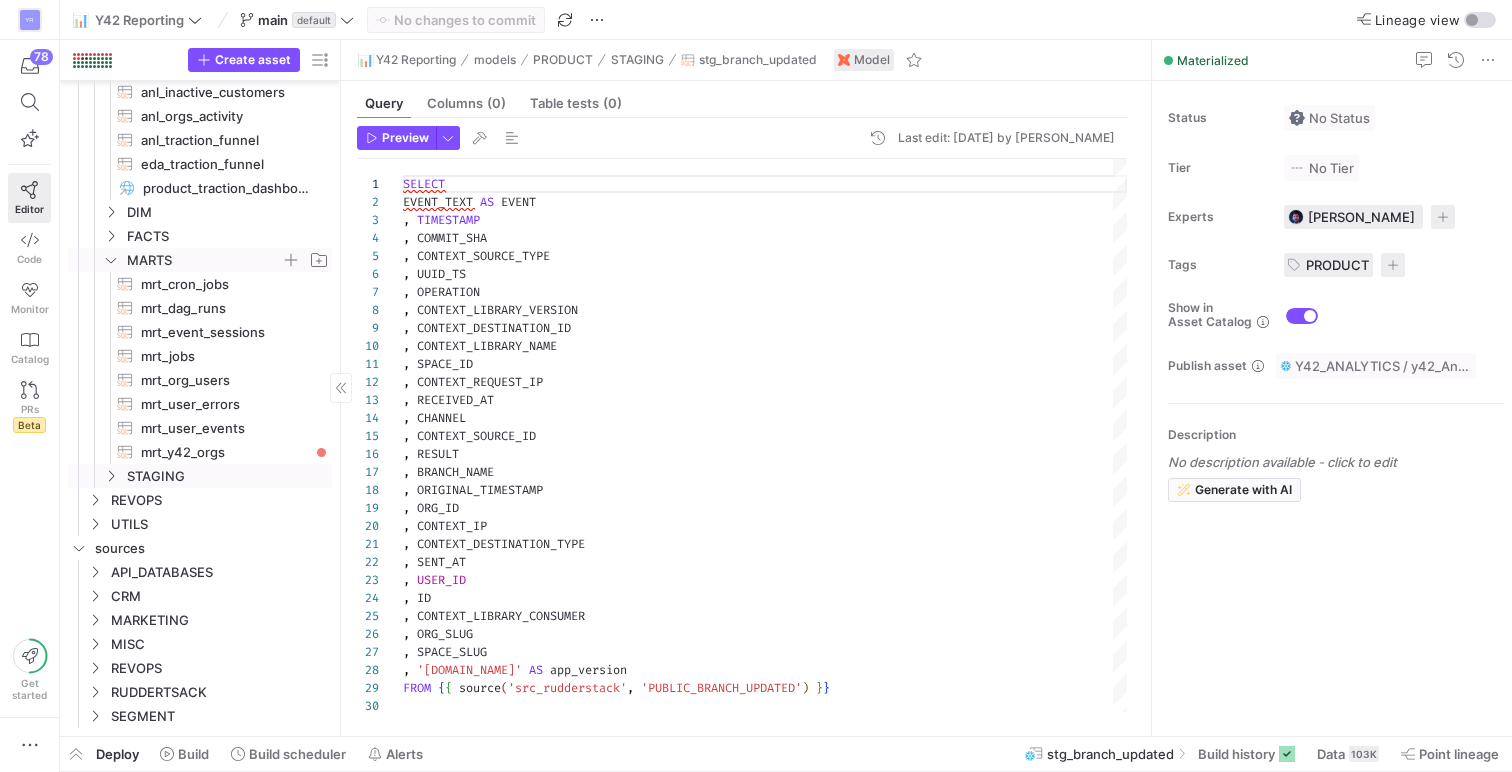
click at [117, 263] on icon "Press SPACE to select this row." at bounding box center [111, 260] width 14 height 12
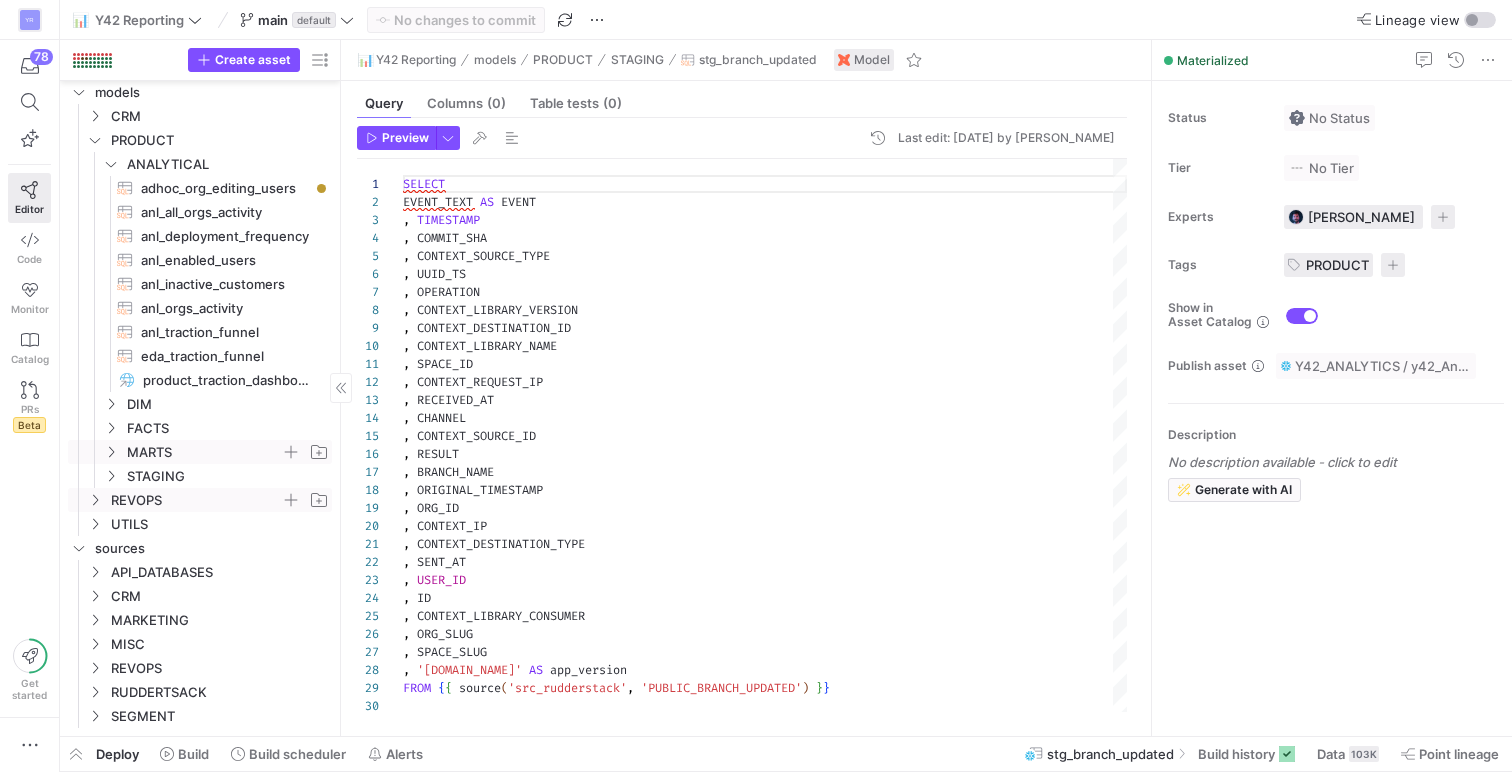
click at [103, 496] on span "REVOPS" at bounding box center [208, 500] width 246 height 22
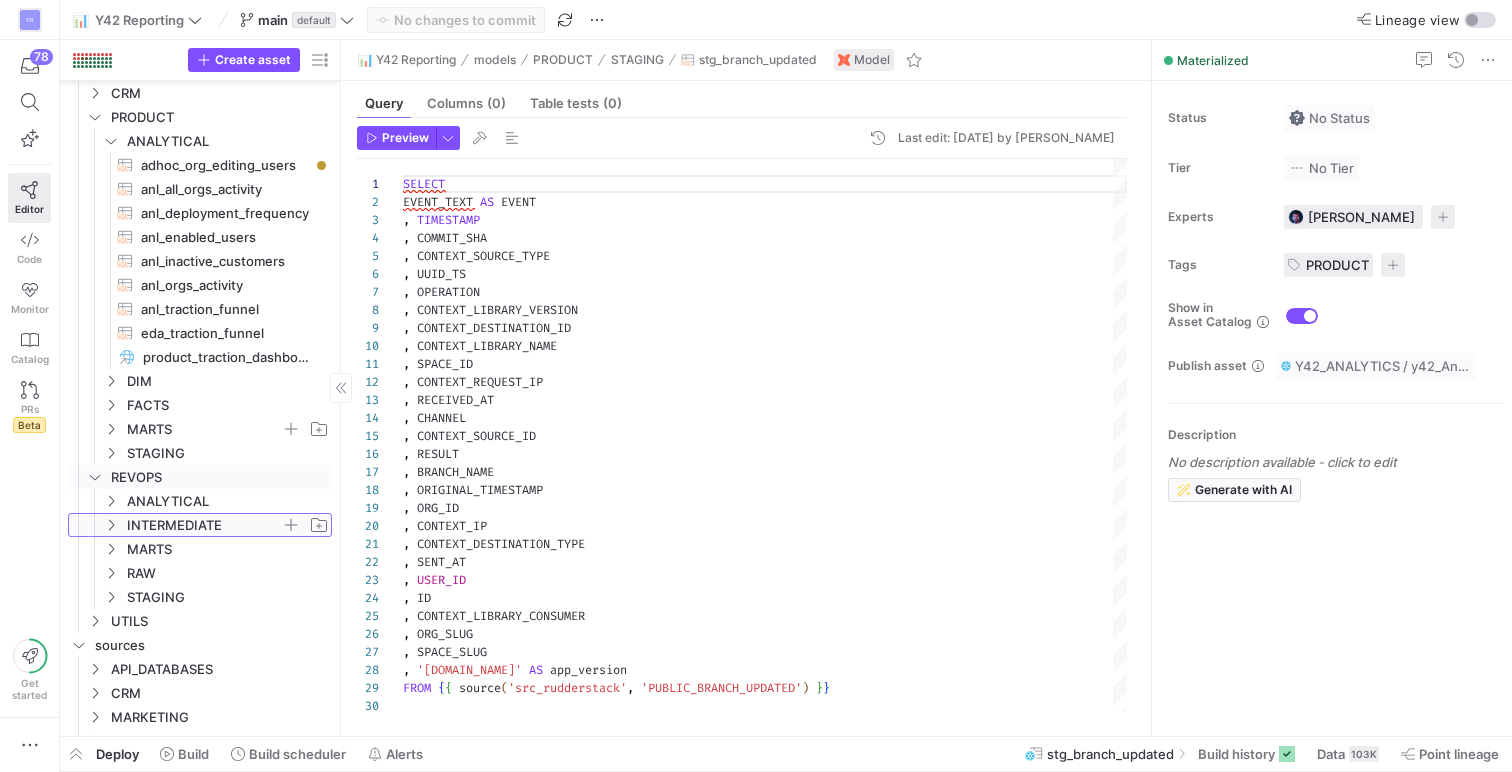
click at [108, 520] on icon "Press SPACE to select this row." at bounding box center [111, 525] width 14 height 12
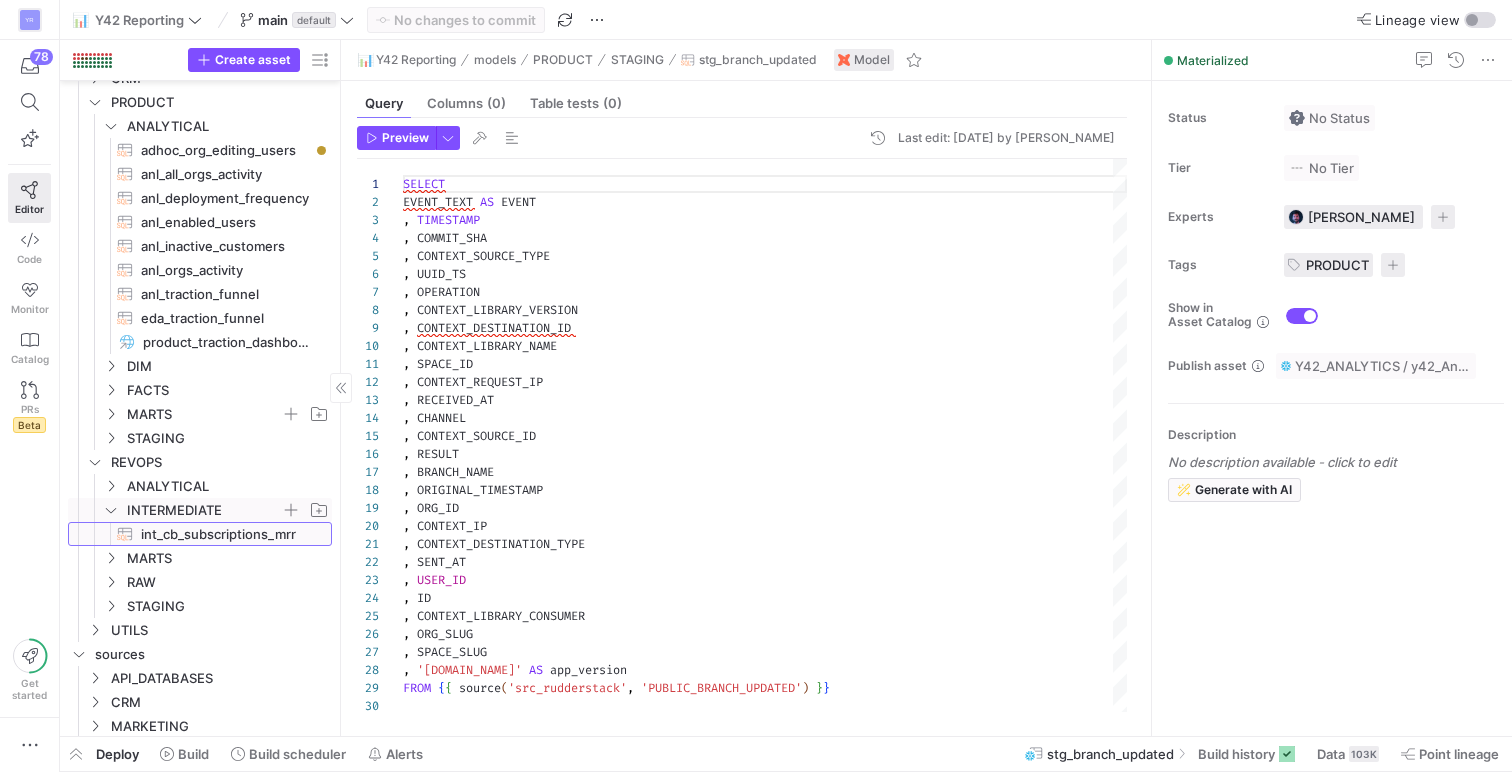
click at [180, 531] on span "int_cb_subscriptions_mrr​​​​​​​​​​" at bounding box center [225, 534] width 168 height 23
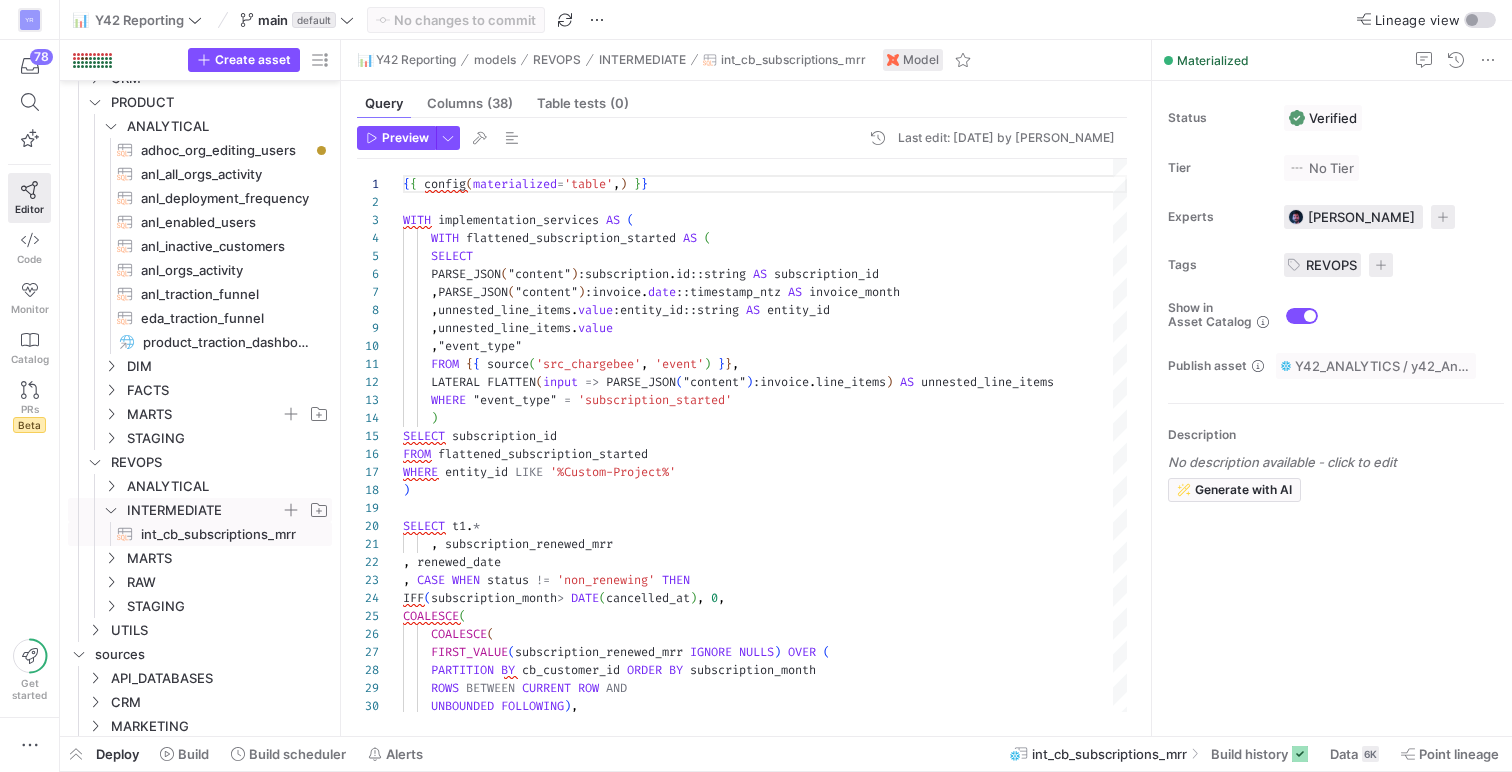
click at [112, 508] on icon "Press SPACE to select this row." at bounding box center [111, 510] width 14 height 12
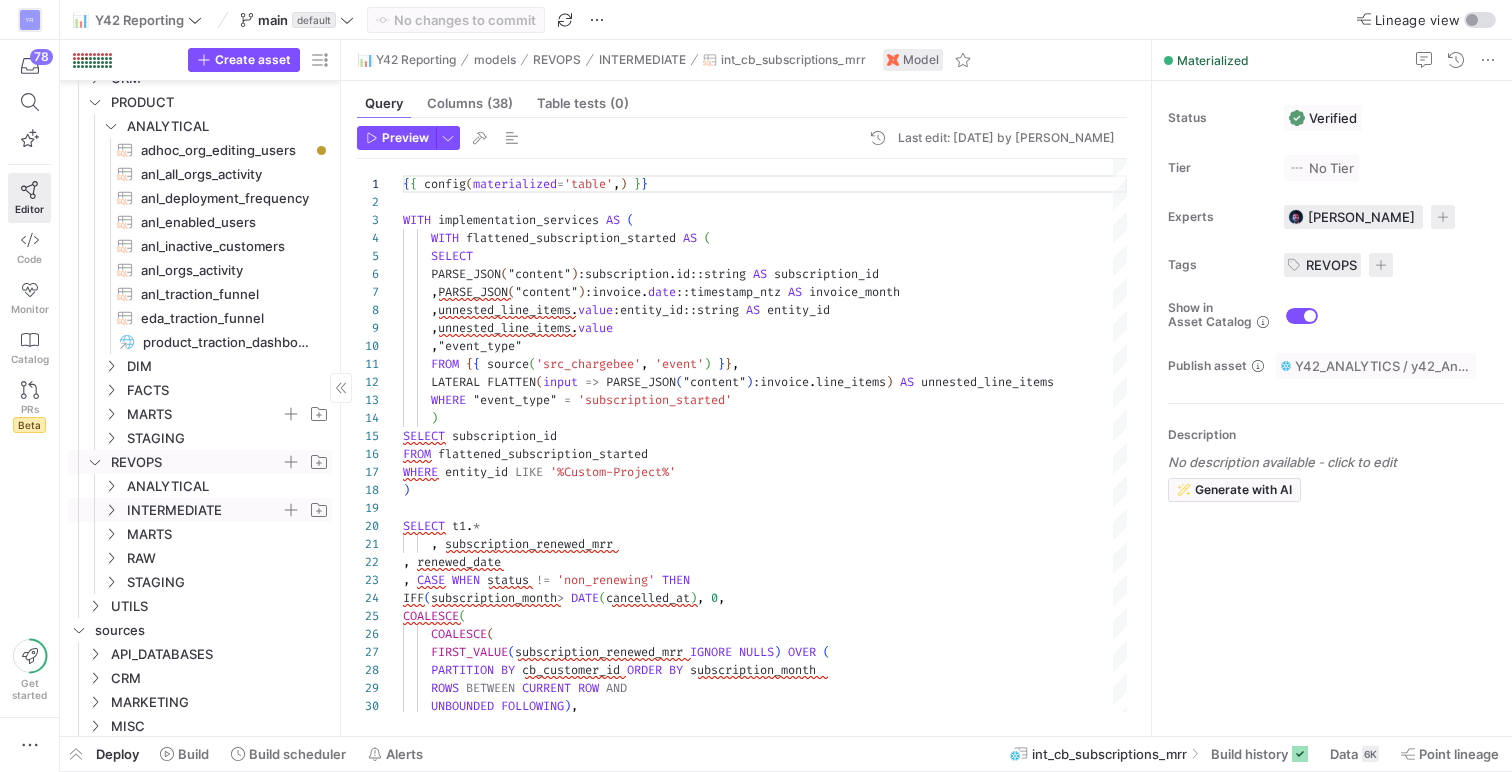
click at [97, 466] on icon "Press SPACE to select this row." at bounding box center [95, 462] width 14 height 12
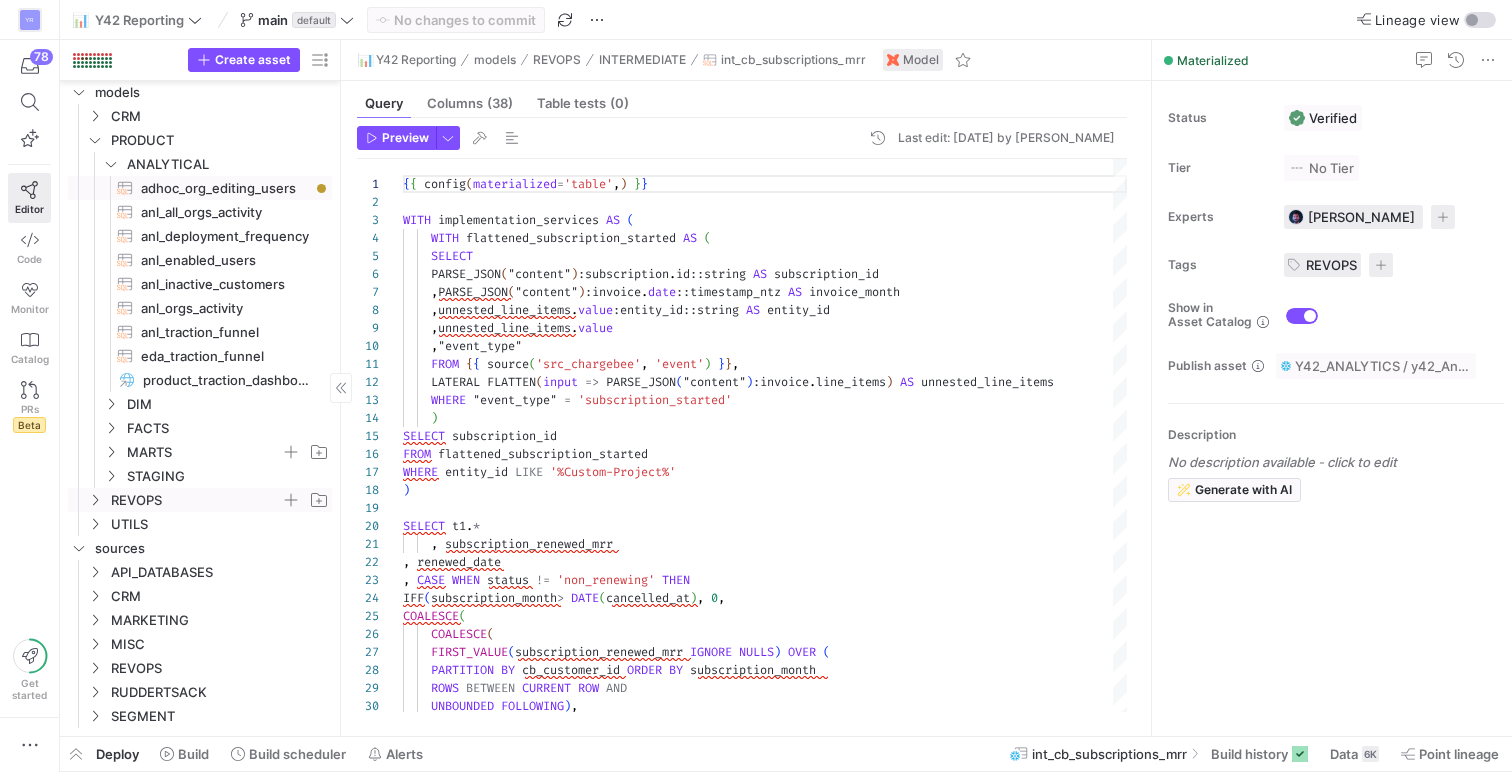
click at [212, 190] on span "adhoc_org_editing_users​​​​​​​​​​" at bounding box center [225, 188] width 168 height 23
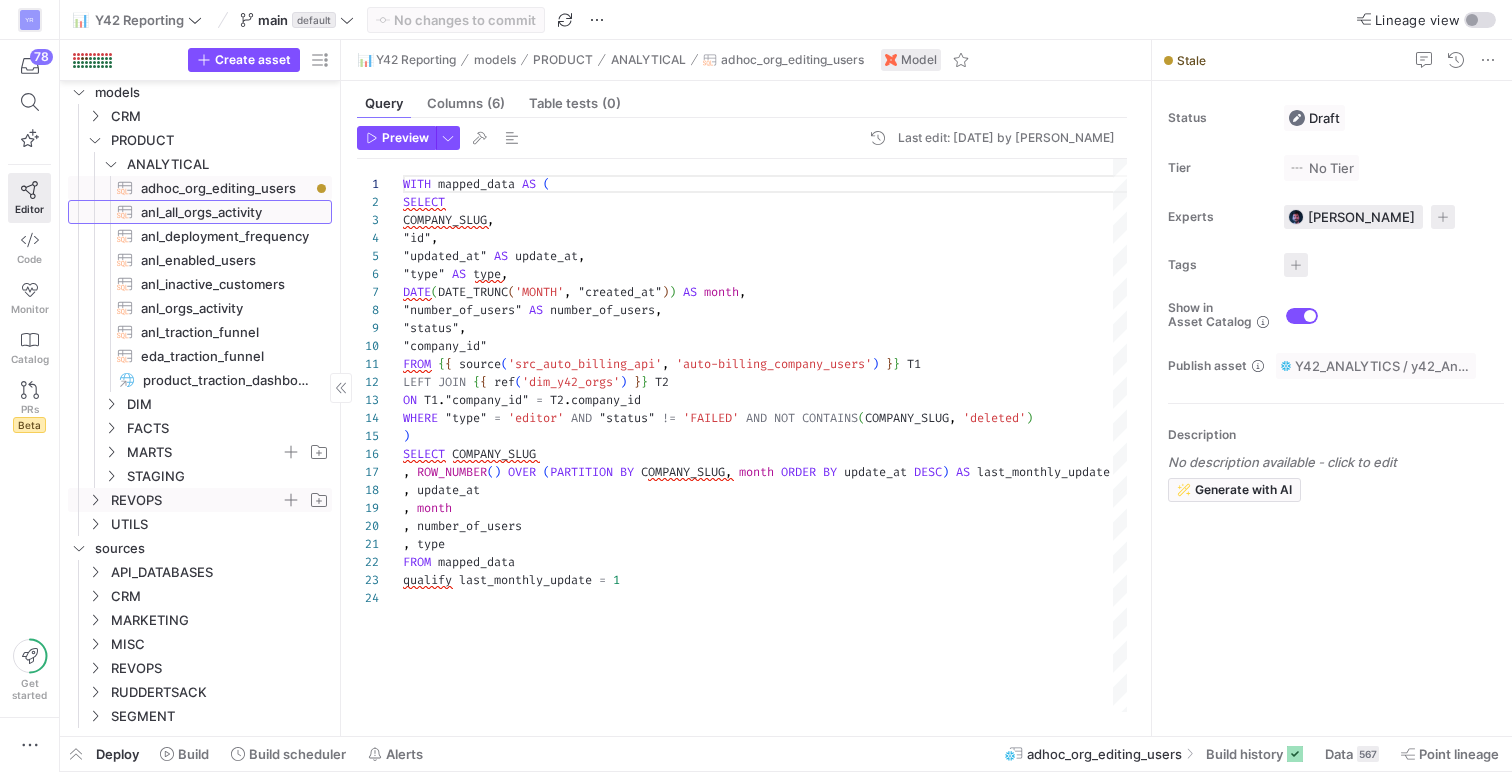
click at [216, 209] on span "anl_all_orgs_activity​​​​​​​​​​" at bounding box center [225, 212] width 168 height 23
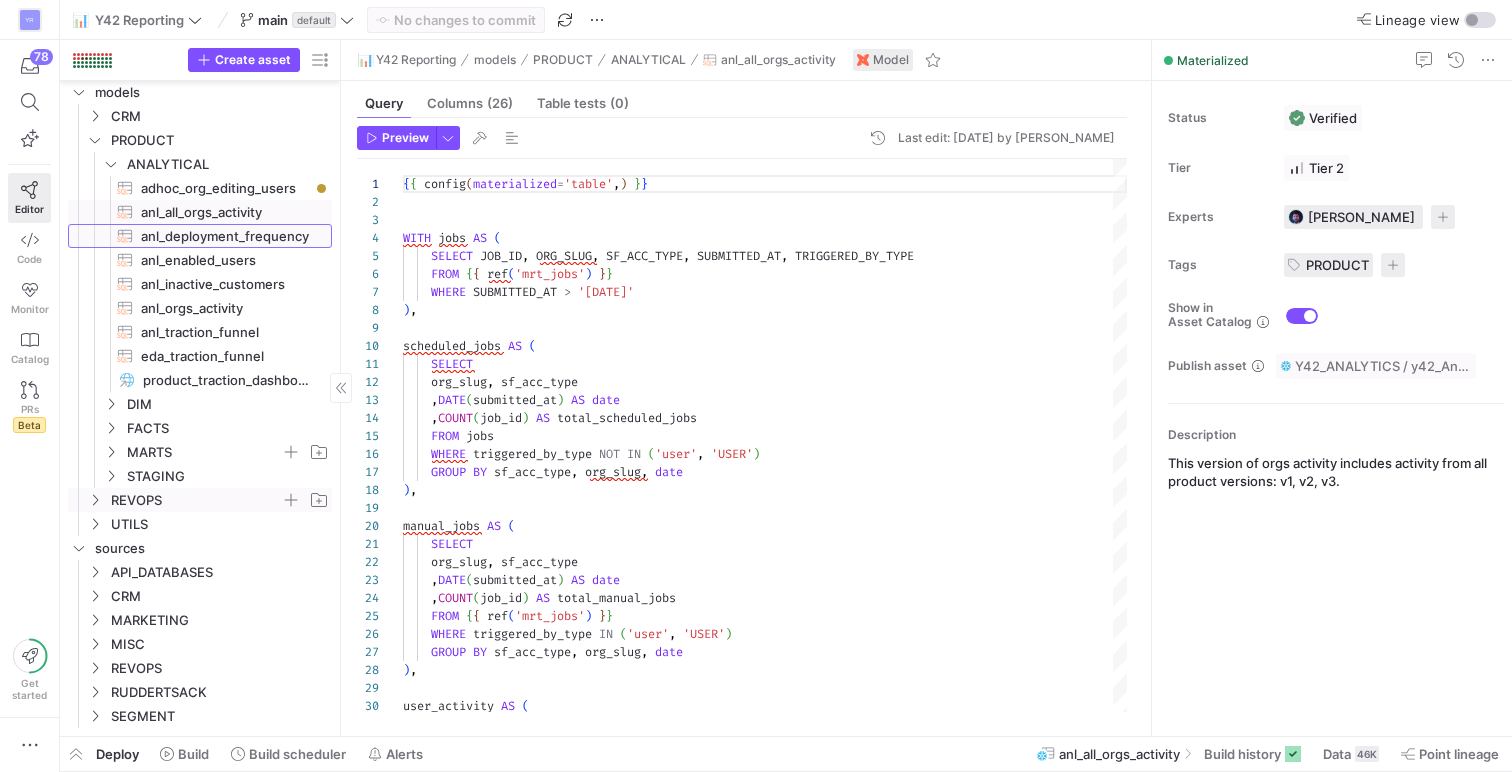
click at [224, 234] on span "anl_deployment_frequency​​​​​​​​​​" at bounding box center [225, 236] width 168 height 23
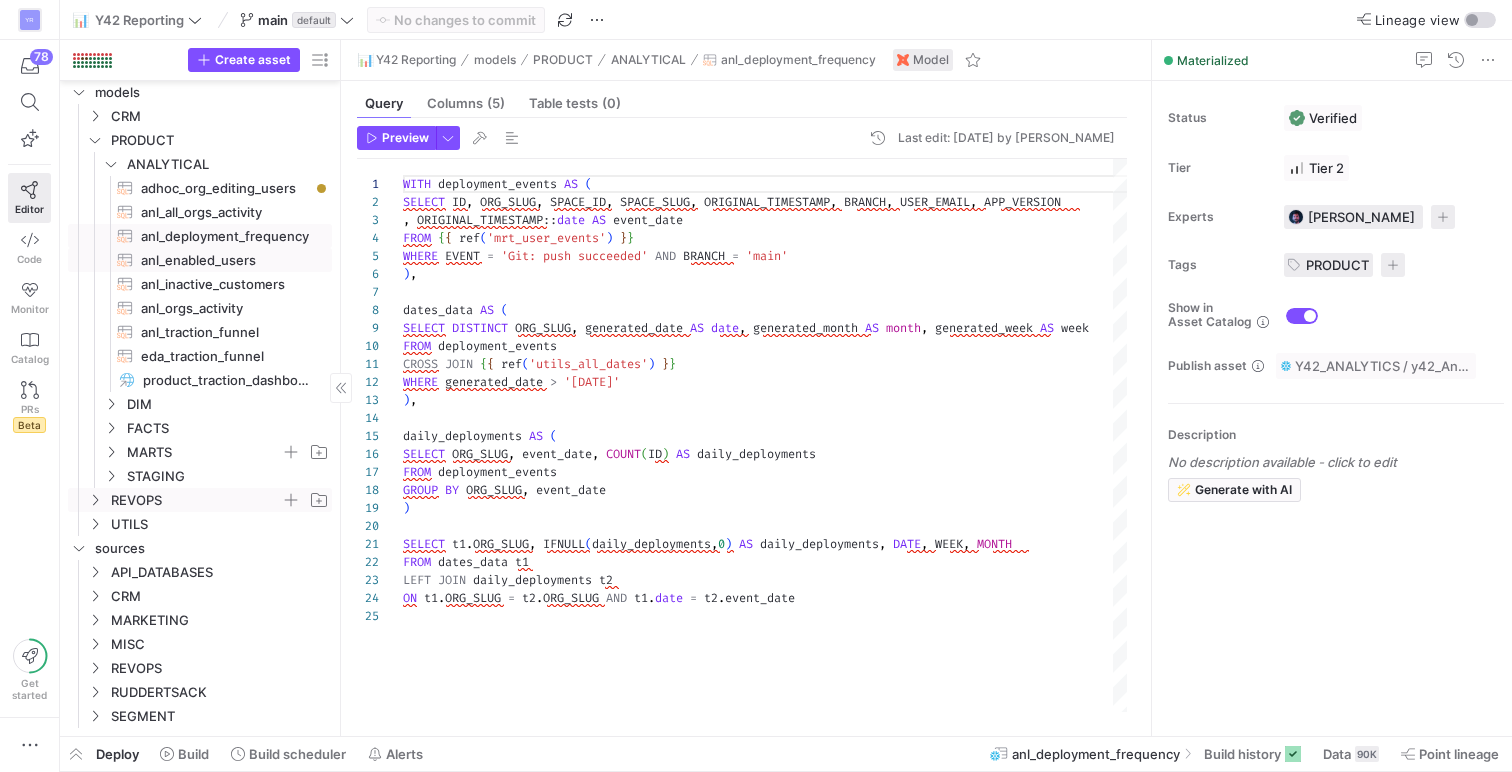
click at [223, 261] on span "anl_enabled_users​​​​​​​​​​" at bounding box center [225, 260] width 168 height 23
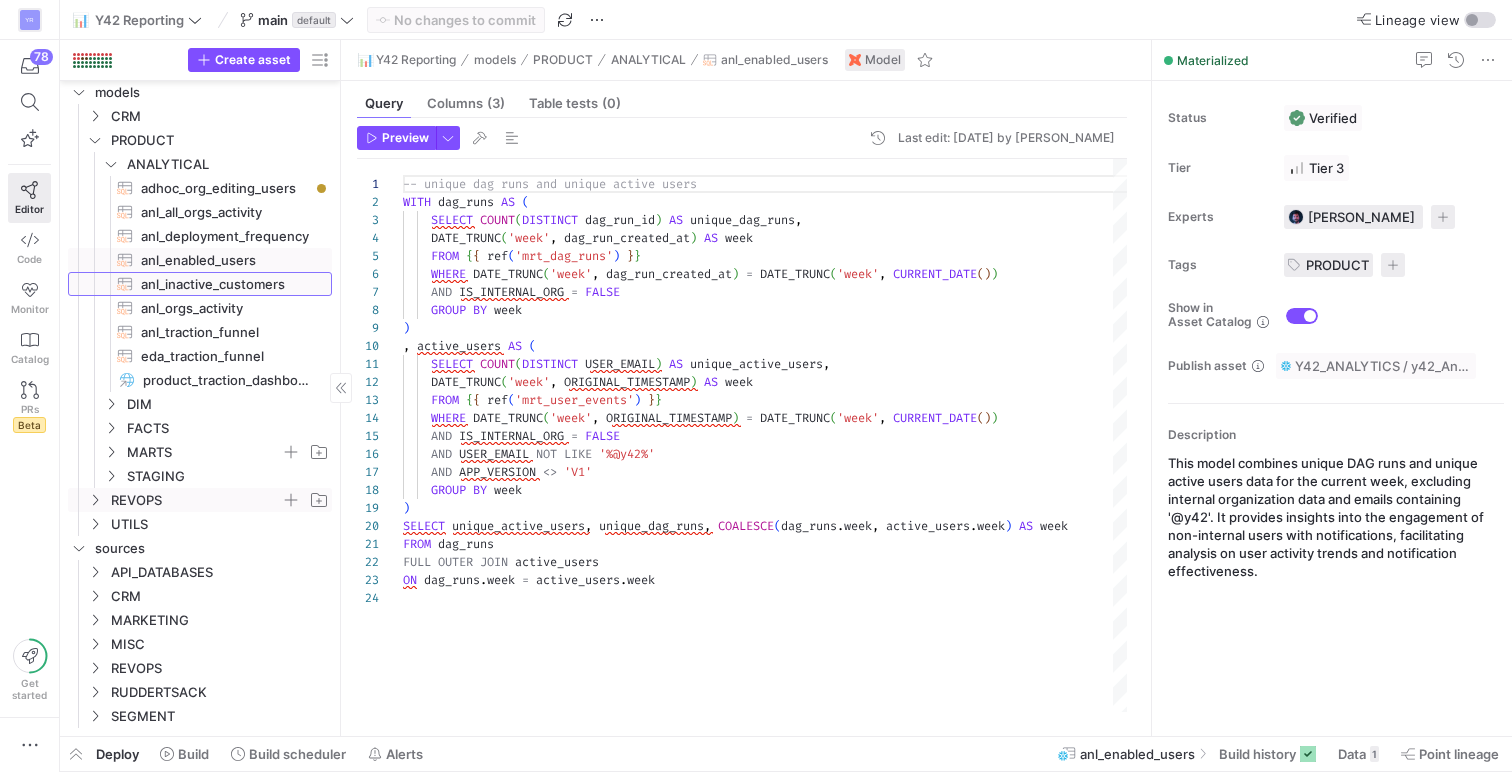
click at [223, 288] on span "anl_inactive_customers​​​​​​​​​​" at bounding box center [225, 284] width 168 height 23
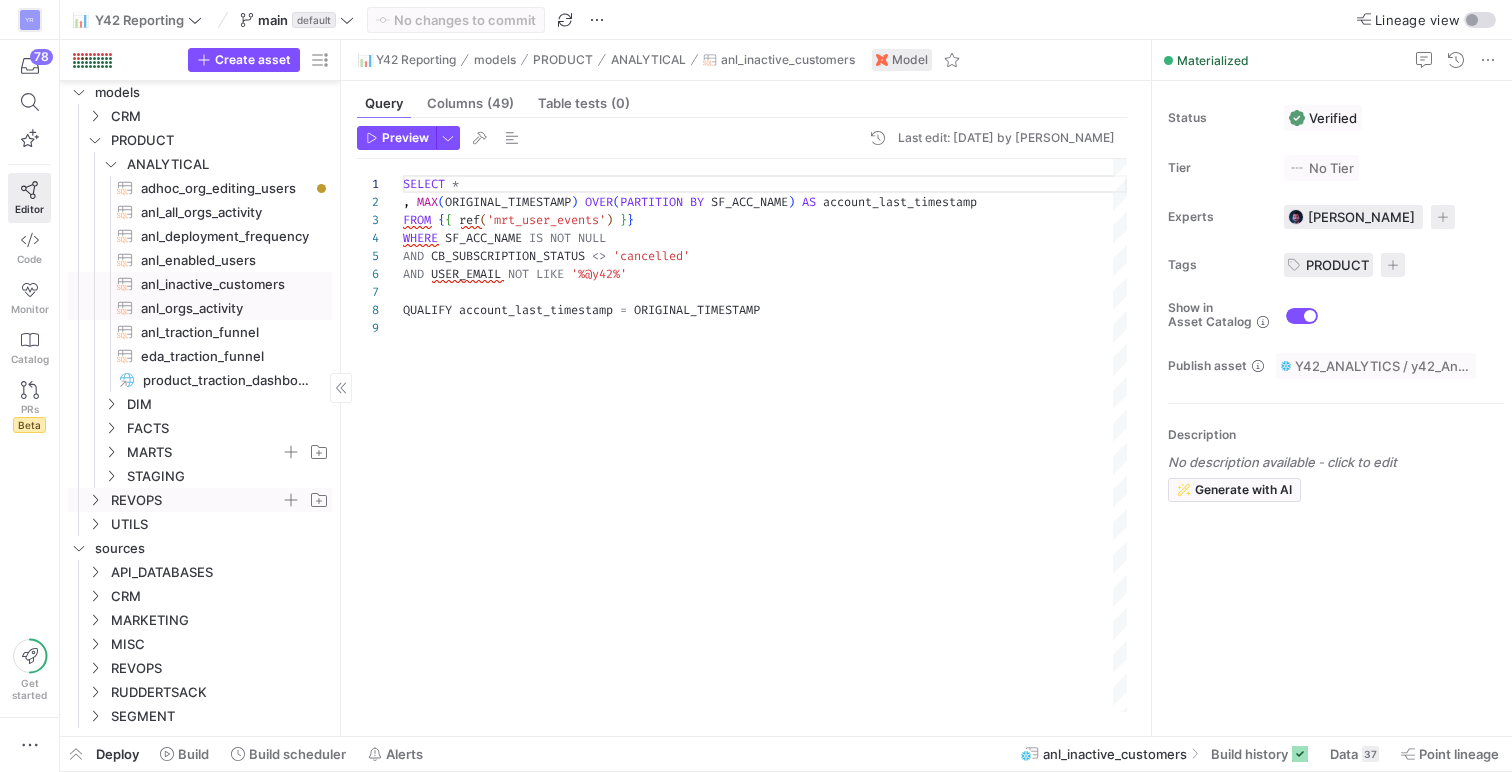
click at [220, 302] on span "anl_orgs_activity​​​​​​​​​​" at bounding box center [225, 308] width 168 height 23
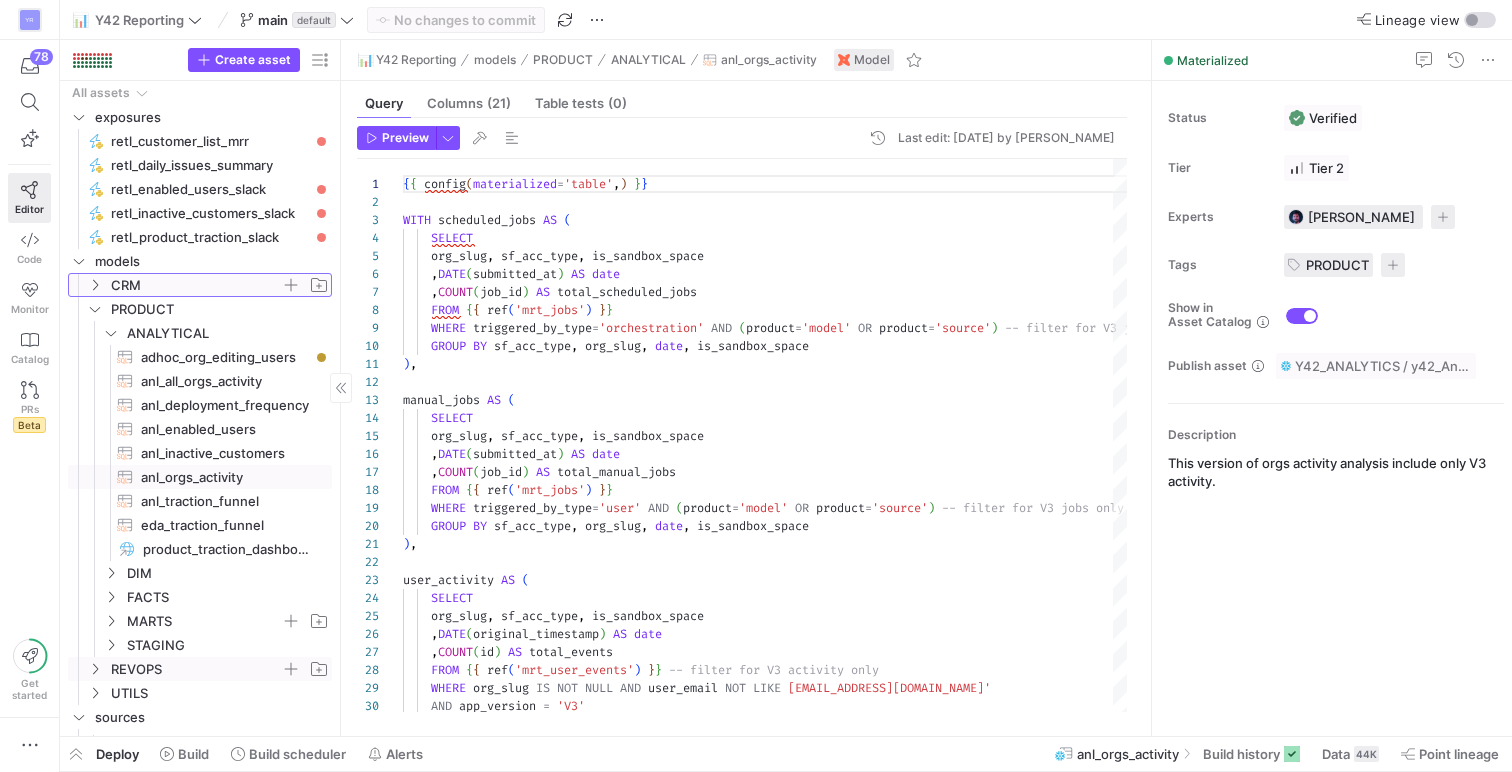
click at [99, 281] on icon "Press SPACE to select this row." at bounding box center [95, 285] width 14 height 12
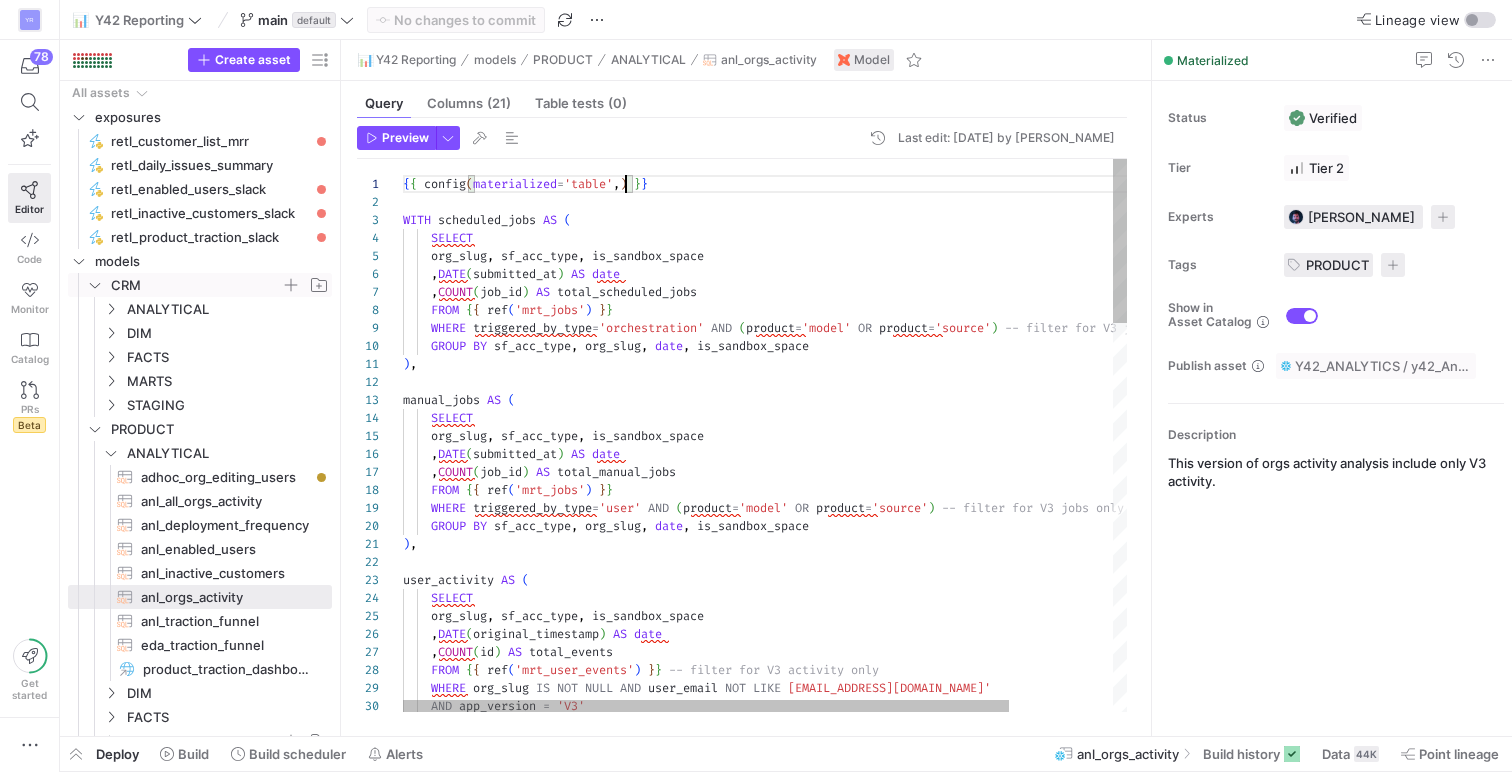
scroll to position [0, 223]
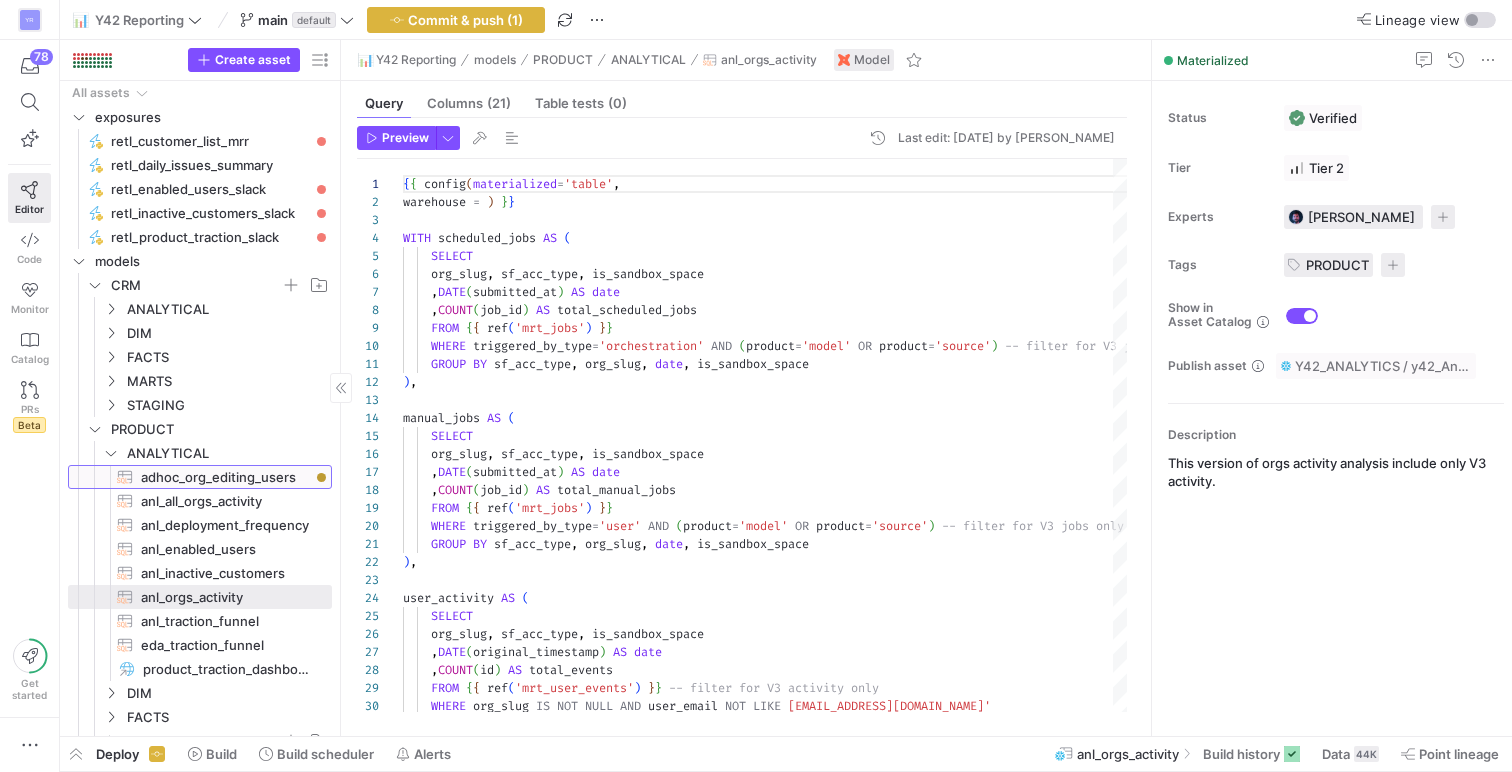
click at [225, 479] on span "adhoc_org_editing_users​​​​​​​​​​" at bounding box center [225, 477] width 168 height 23
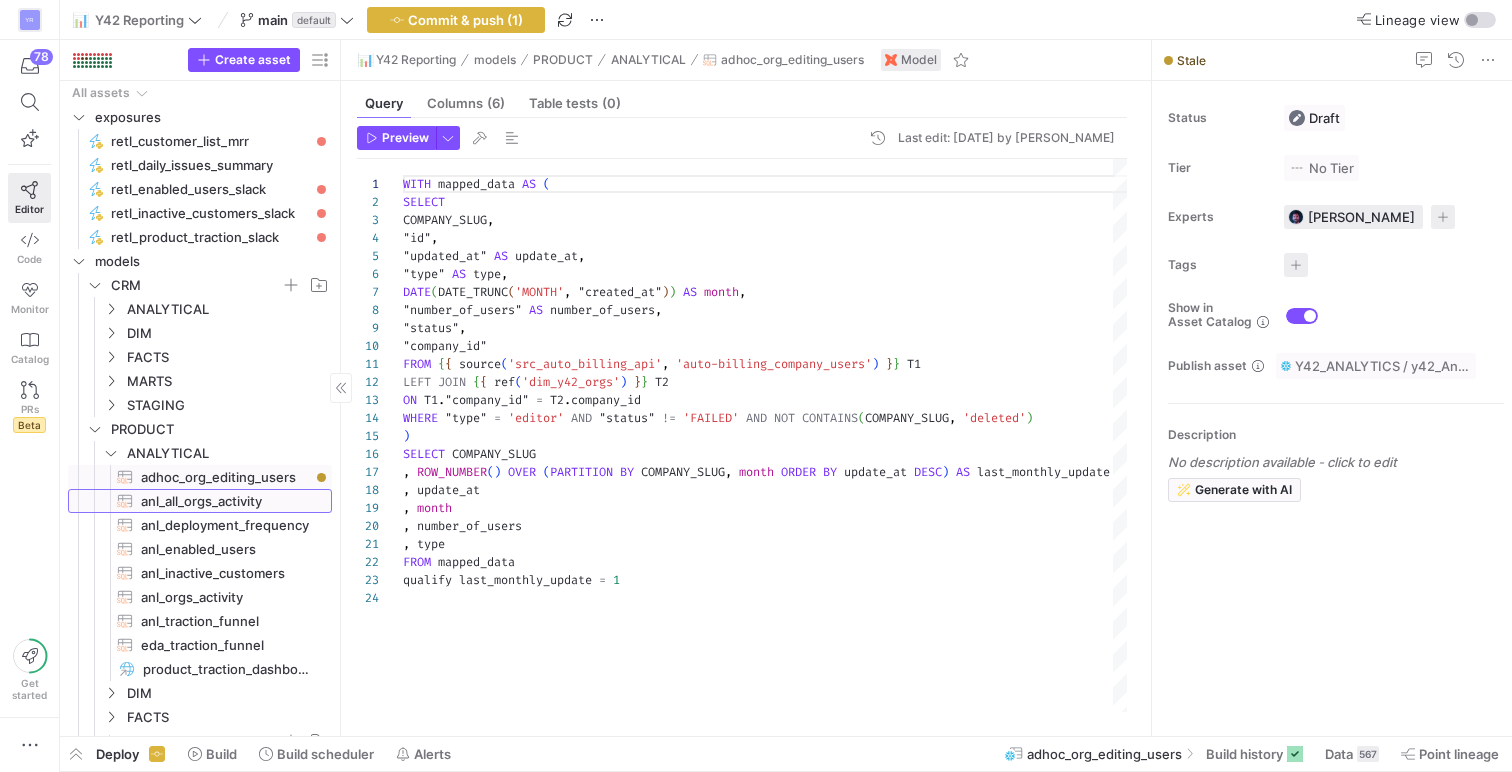
click at [218, 500] on span "anl_all_orgs_activity​​​​​​​​​​" at bounding box center [225, 501] width 168 height 23
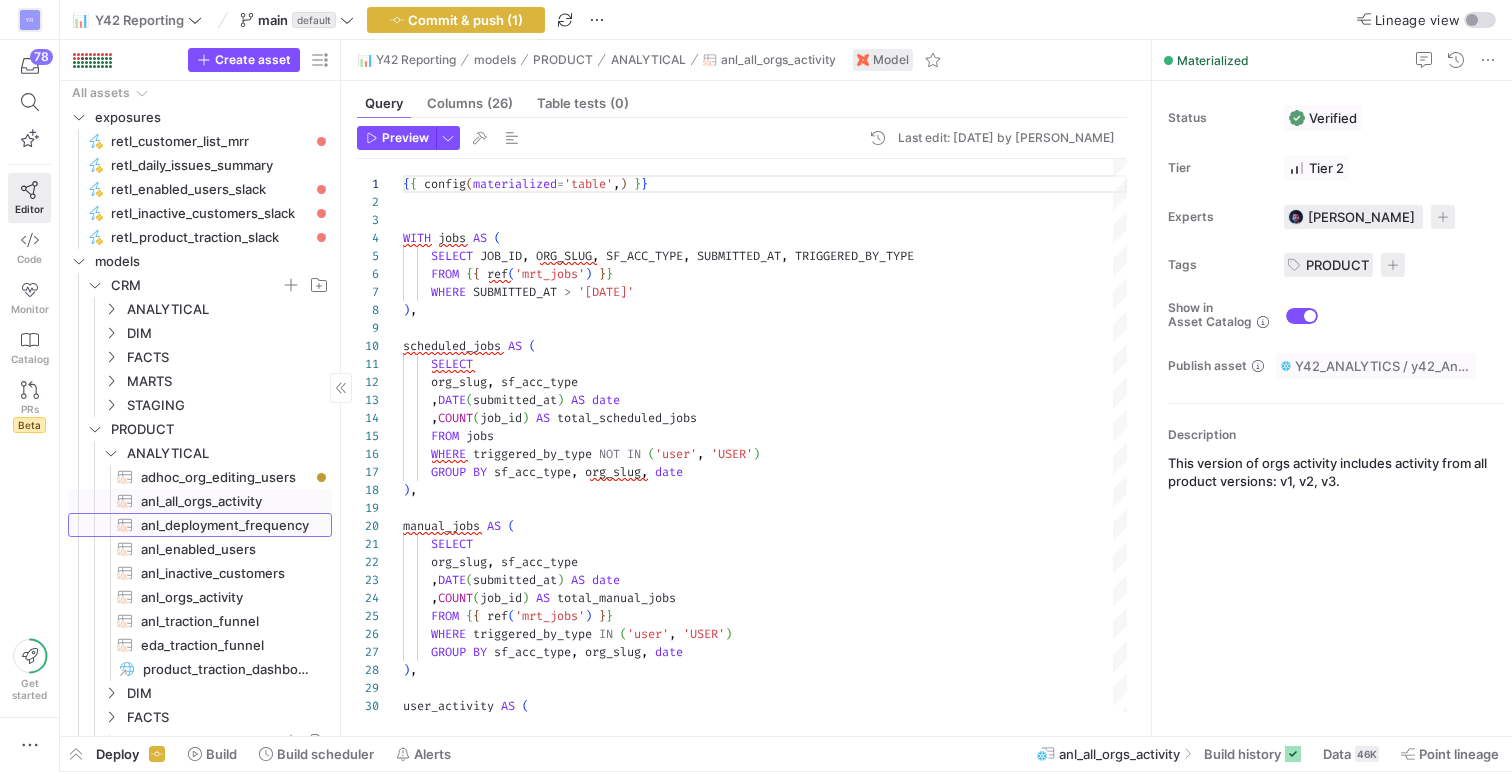
click at [222, 524] on span "anl_deployment_frequency​​​​​​​​​​" at bounding box center [225, 525] width 168 height 23
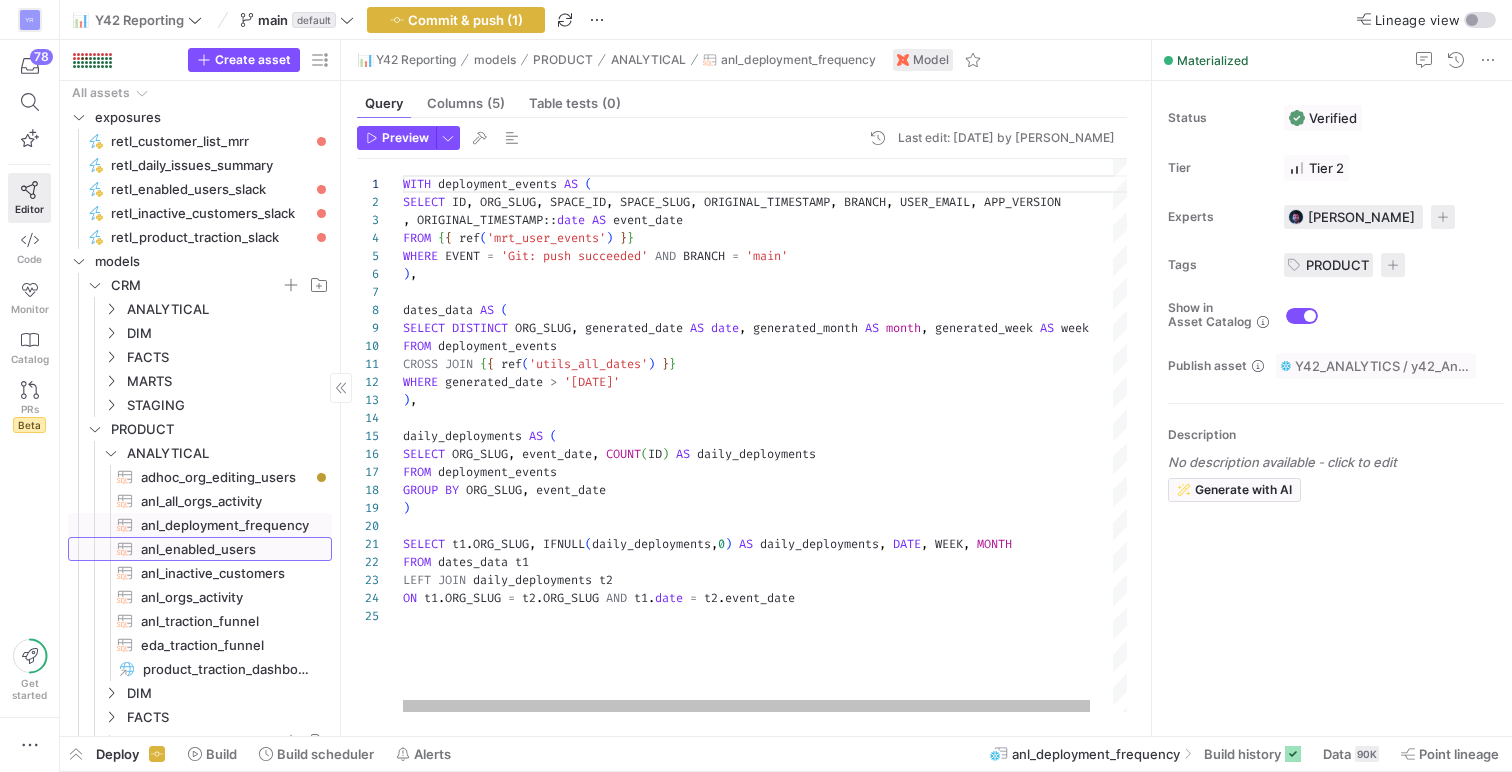
click at [221, 552] on span "anl_enabled_users​​​​​​​​​​" at bounding box center [225, 549] width 168 height 23
type textarea "-- unique dag runs and unique active users WITH dag_runs AS ( SELECT COUNT(DIST…"
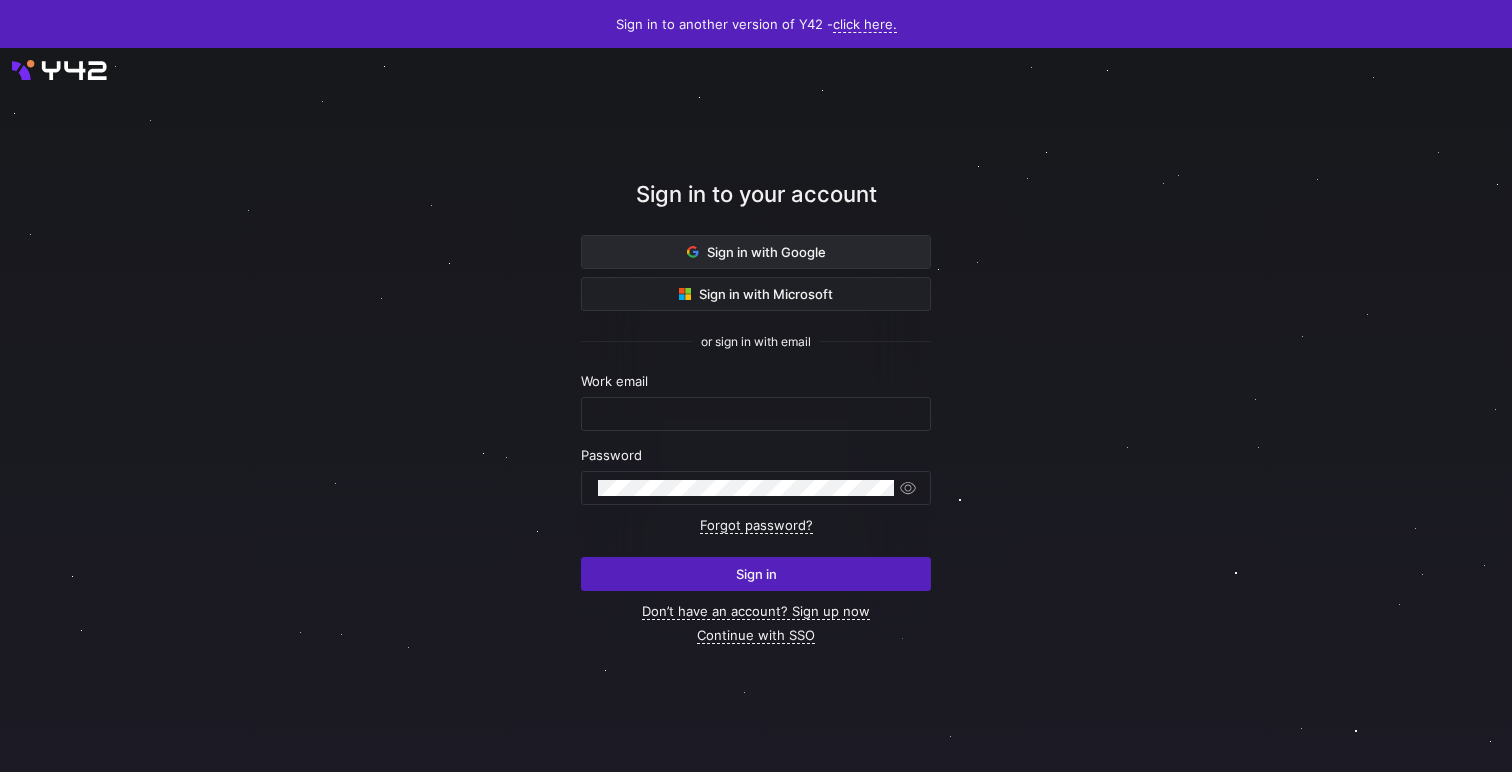
click at [824, 255] on span "Sign in with Google" at bounding box center [756, 252] width 139 height 16
